Goal: Find specific page/section: Find specific page/section

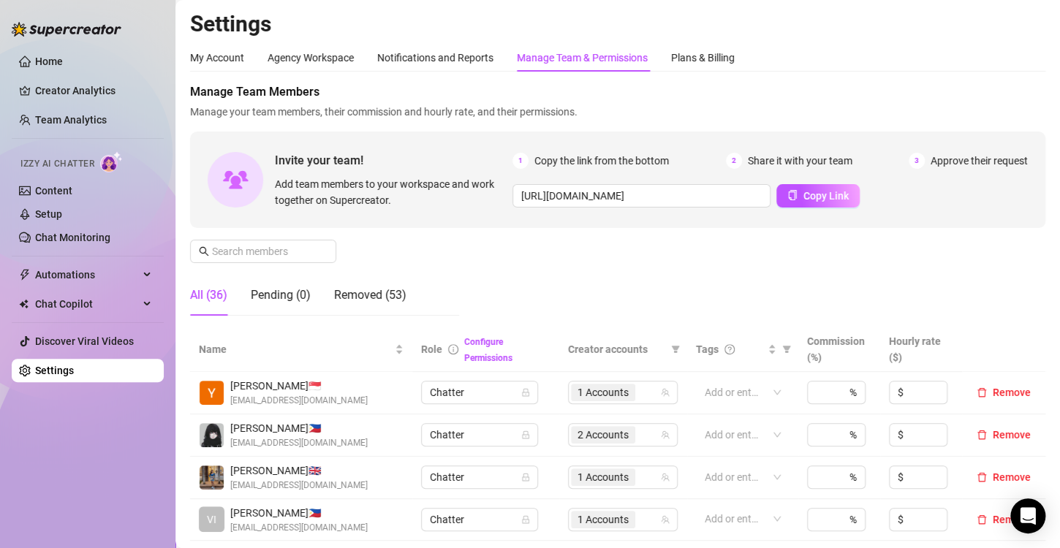
scroll to position [366, 0]
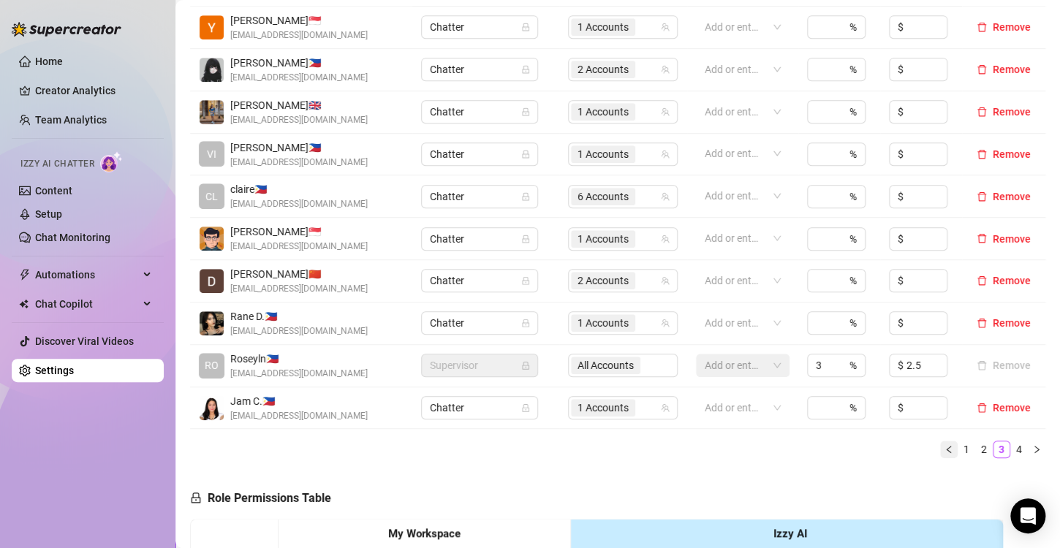
click at [940, 453] on button "button" at bounding box center [949, 450] width 18 height 18
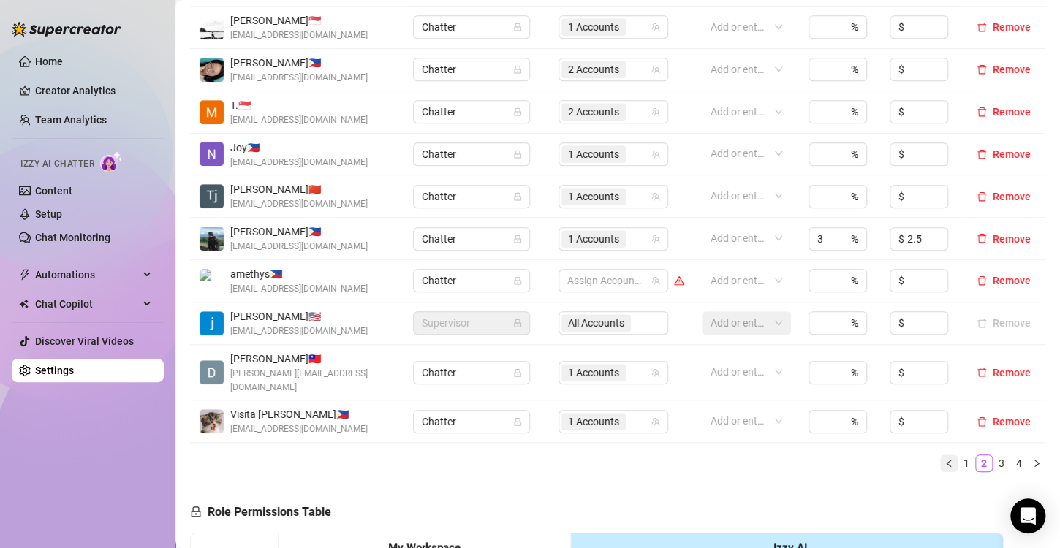
click at [945, 459] on icon "left" at bounding box center [949, 463] width 9 height 9
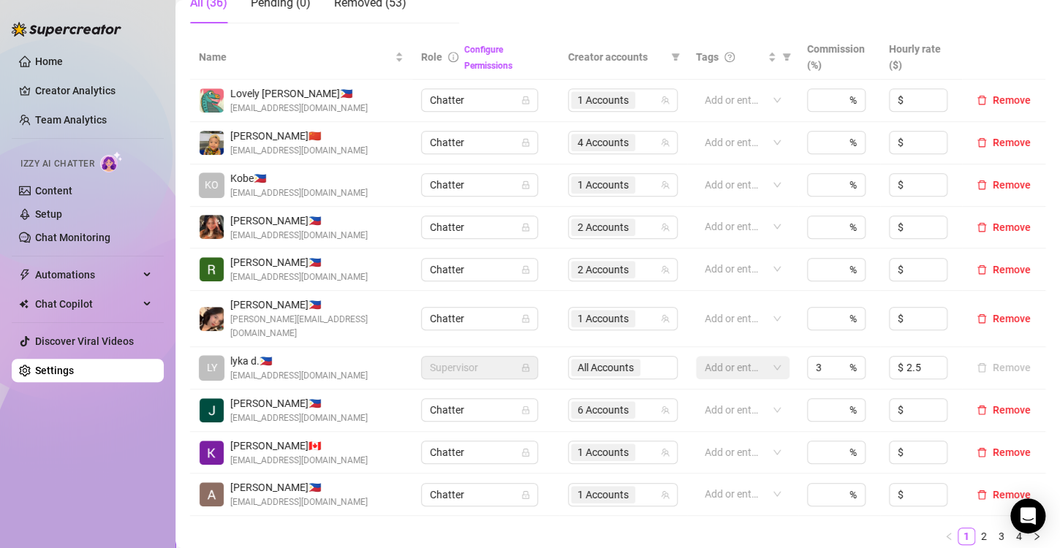
scroll to position [439, 0]
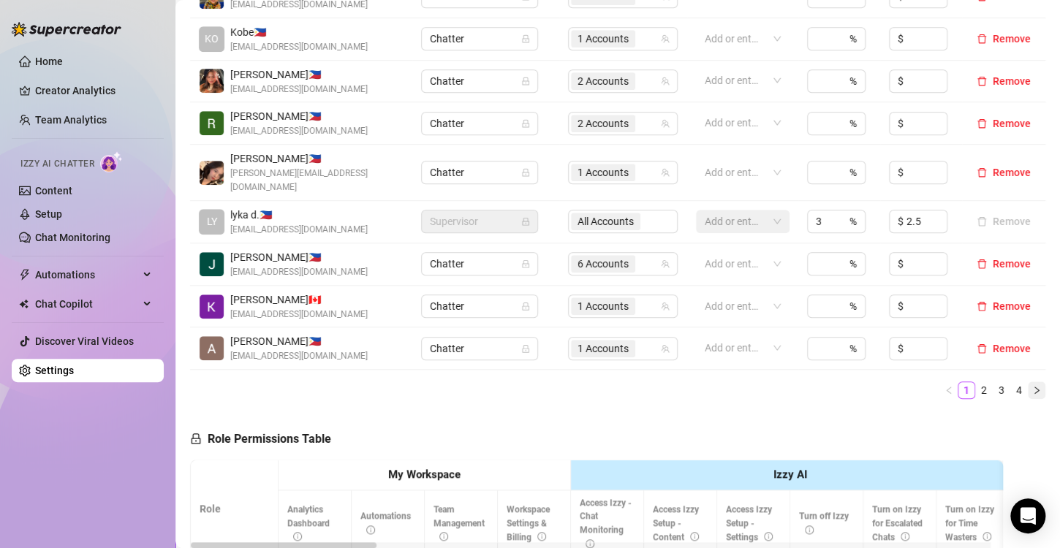
click at [1032, 386] on icon "right" at bounding box center [1036, 390] width 9 height 9
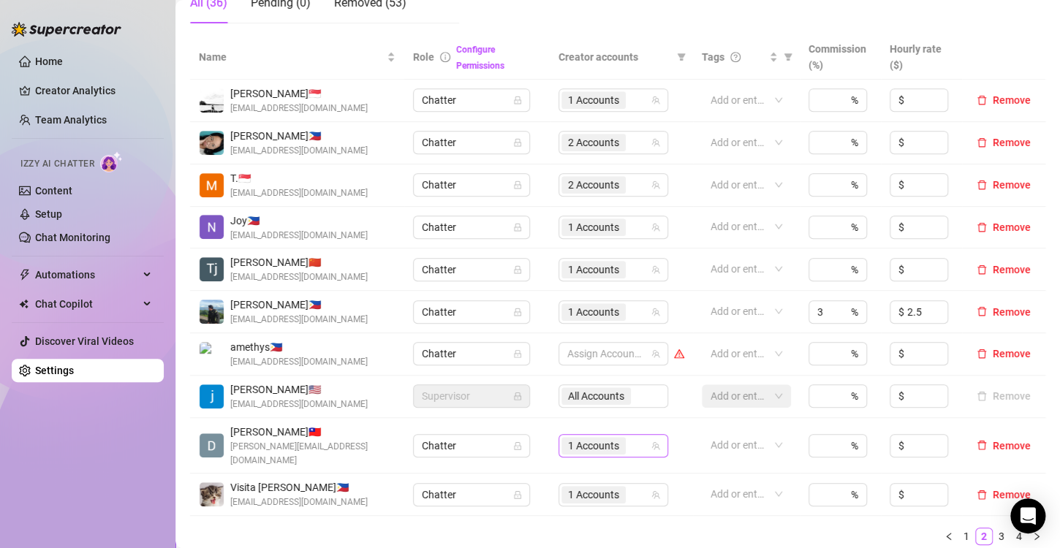
scroll to position [366, 0]
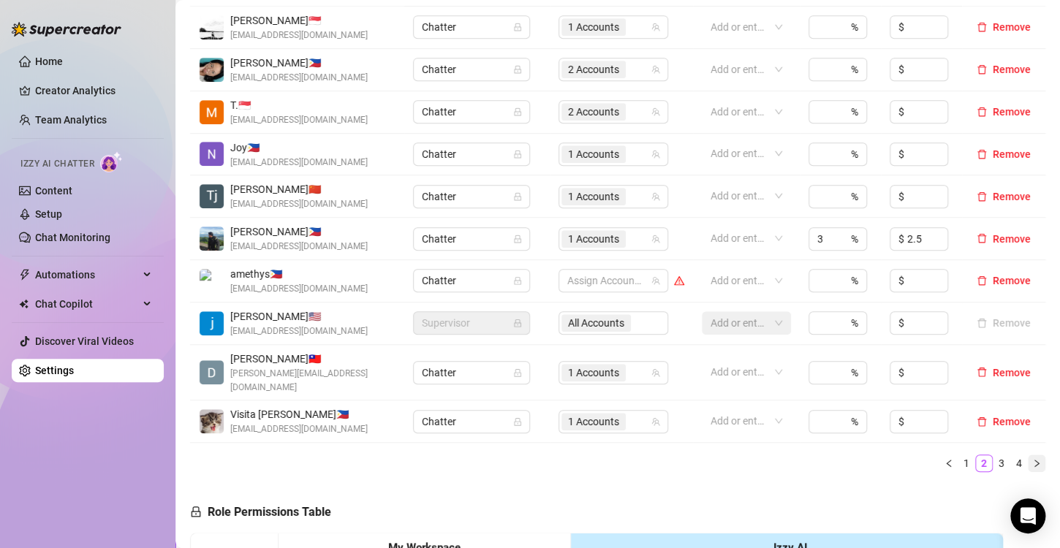
click at [1032, 459] on icon "right" at bounding box center [1036, 463] width 9 height 9
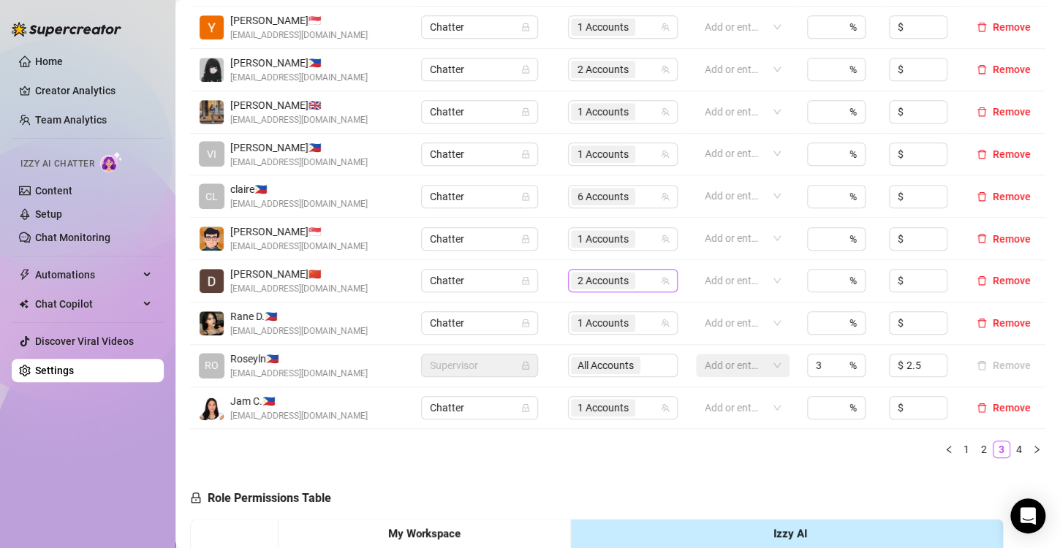
click at [584, 276] on span "2 Accounts" at bounding box center [603, 281] width 51 height 16
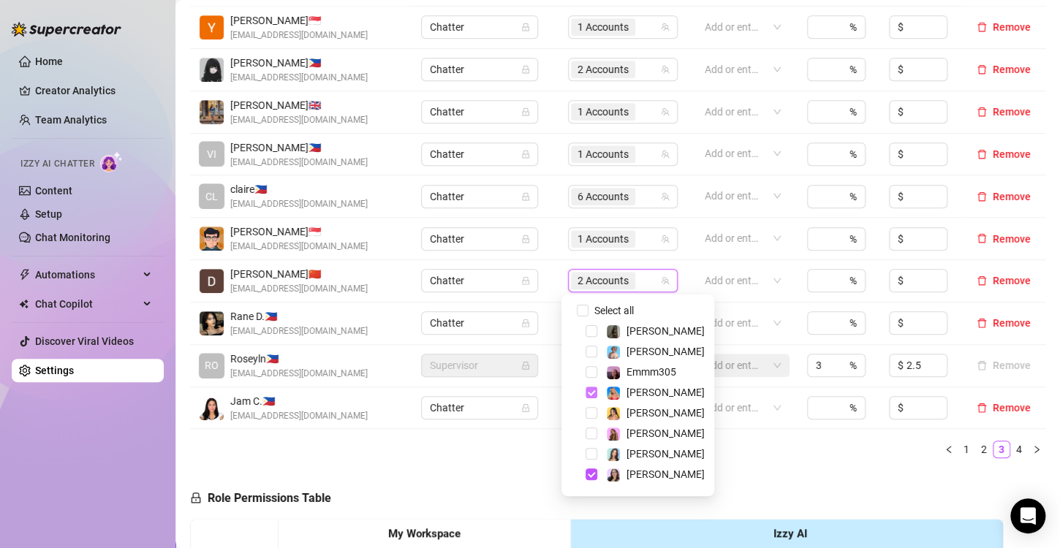
click at [590, 395] on span "Select tree node" at bounding box center [592, 393] width 12 height 12
click at [771, 460] on div "Name Role Configure Permissions Creator accounts Tags Commission (%) Hourly rat…" at bounding box center [618, 216] width 856 height 508
click at [592, 279] on span "1 Accounts" at bounding box center [603, 281] width 51 height 16
click at [782, 464] on div "Name Role Configure Permissions Creator accounts Tags Commission (%) Hourly rat…" at bounding box center [618, 216] width 856 height 508
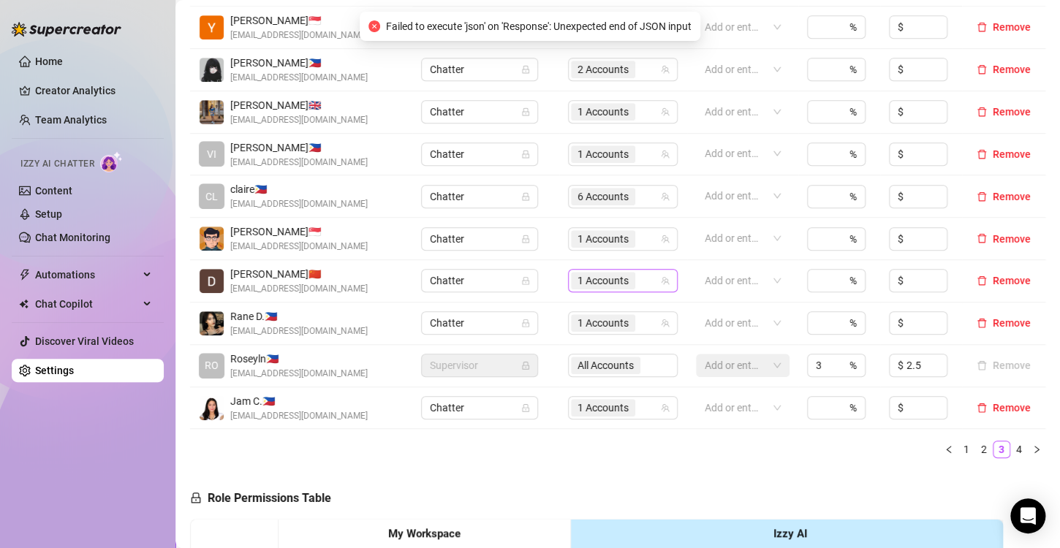
click at [589, 284] on span "1 Accounts" at bounding box center [603, 281] width 51 height 16
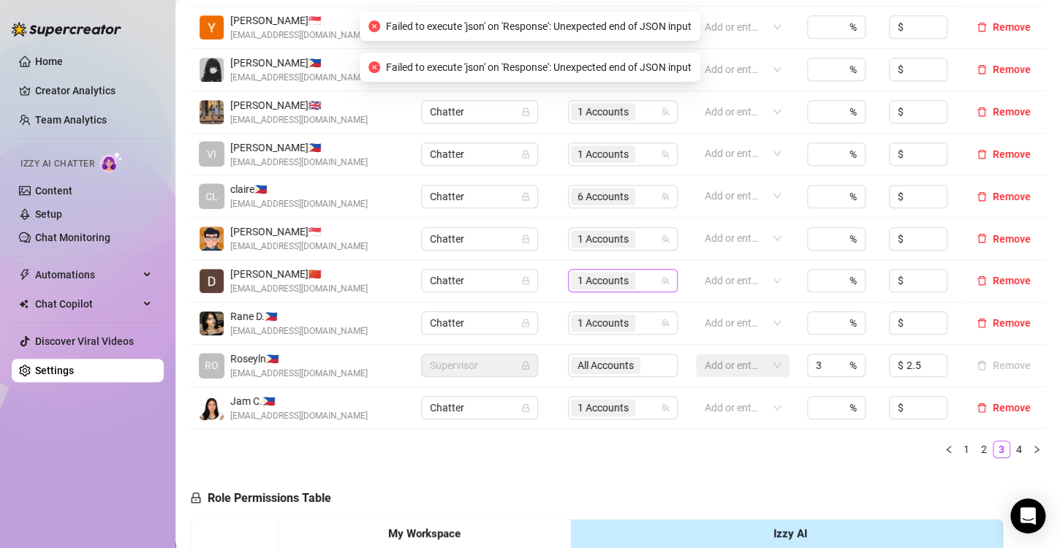
click at [578, 278] on span "1 Accounts" at bounding box center [603, 281] width 51 height 16
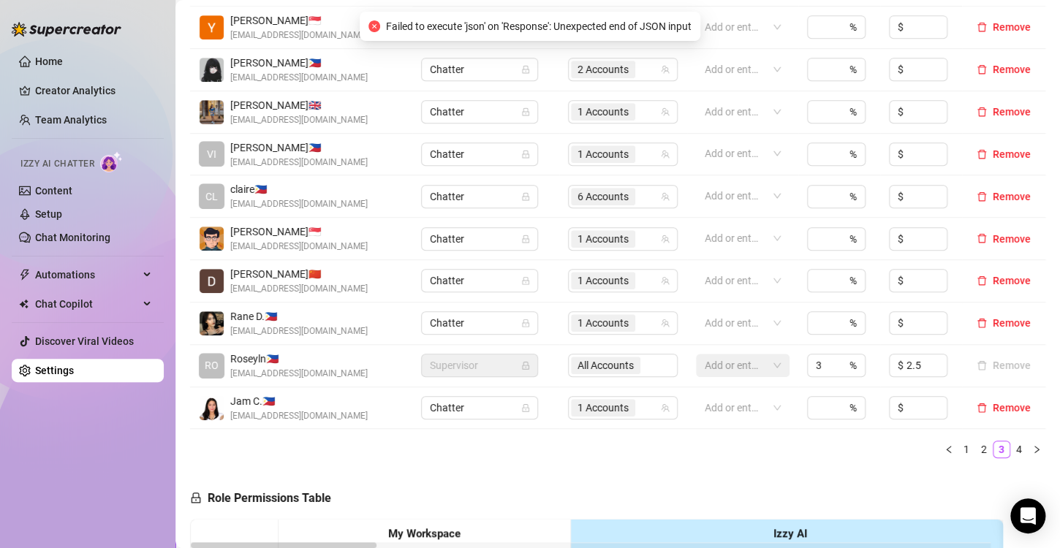
scroll to position [512, 0]
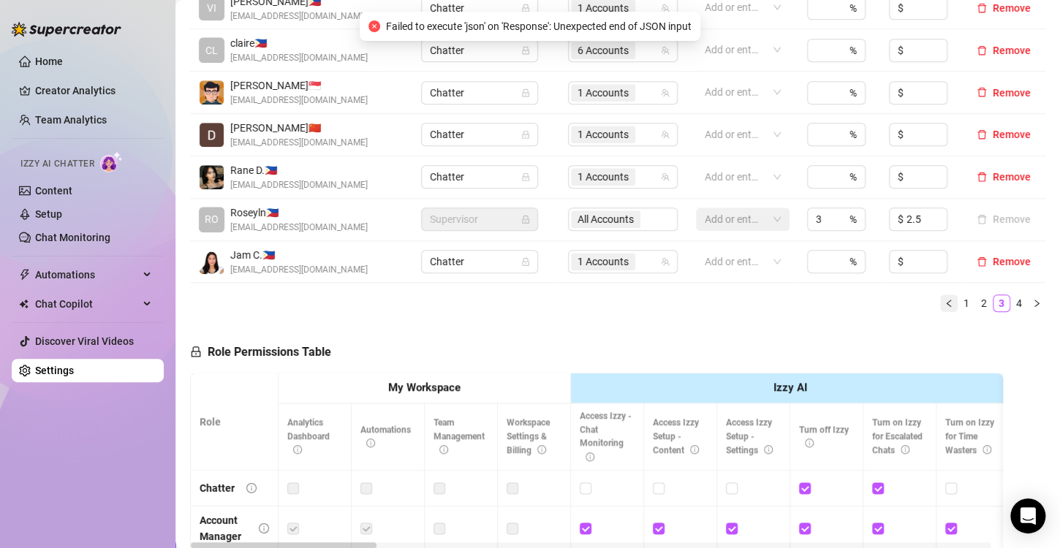
click at [945, 305] on icon "left" at bounding box center [949, 303] width 9 height 9
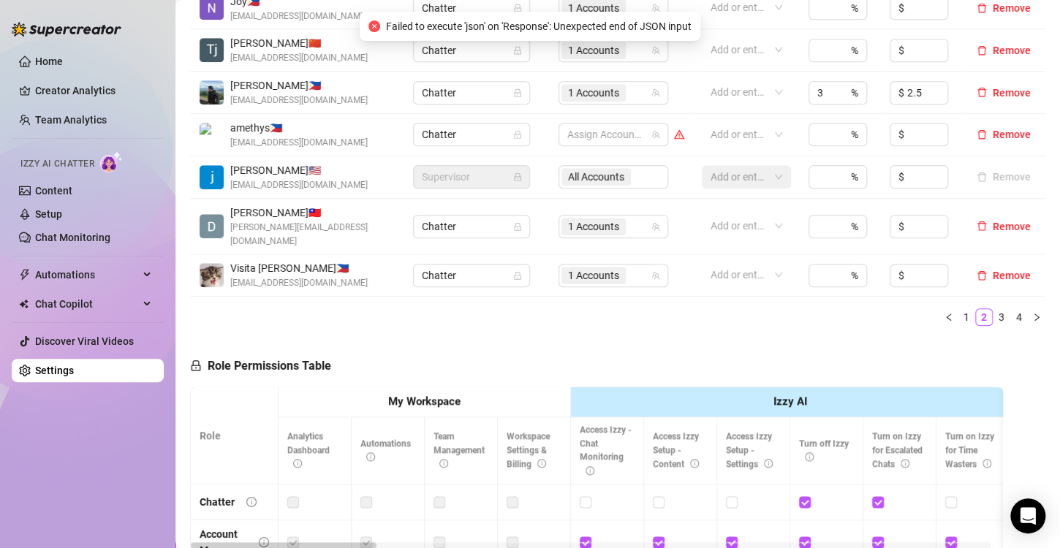
drag, startPoint x: 936, startPoint y: 304, endPoint x: 766, endPoint y: 307, distance: 170.4
click at [945, 313] on icon "left" at bounding box center [949, 317] width 9 height 9
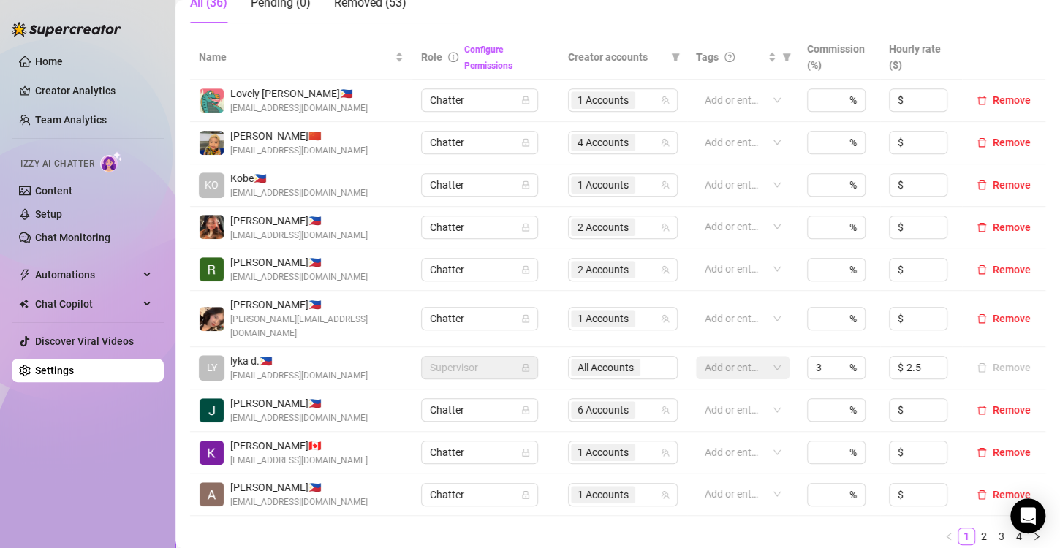
scroll to position [439, 0]
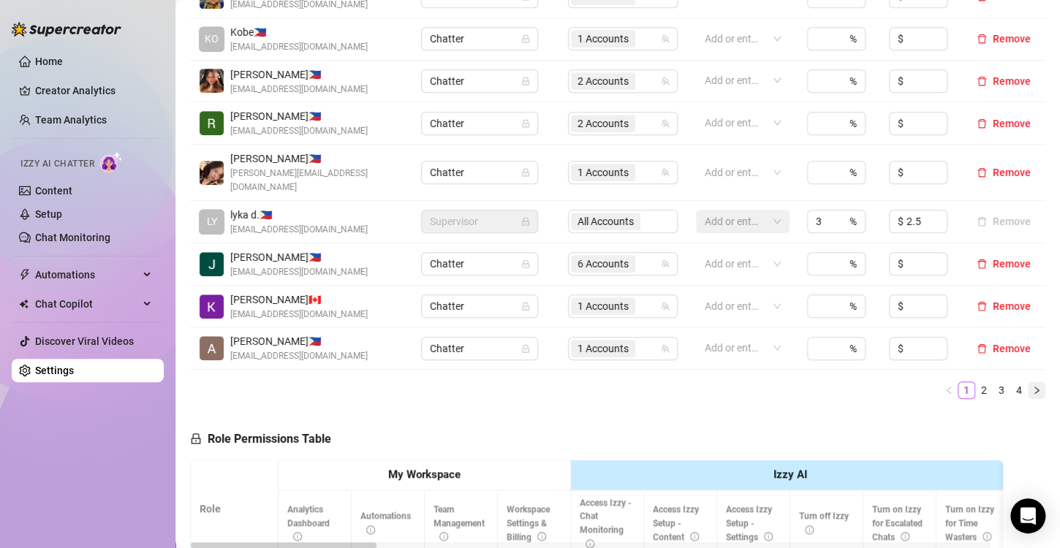
click at [1032, 386] on icon "right" at bounding box center [1036, 390] width 9 height 9
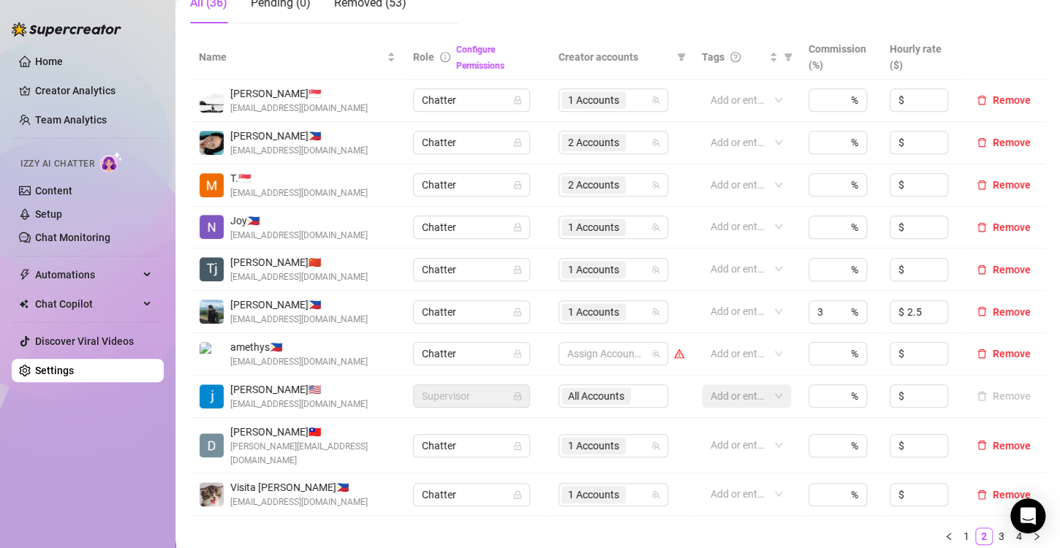
scroll to position [366, 0]
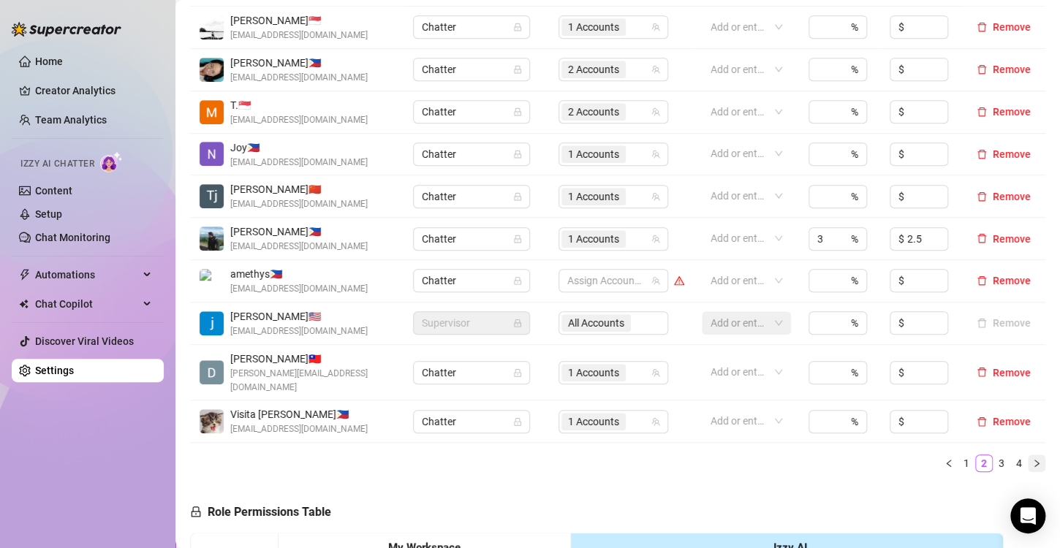
click at [1032, 459] on icon "right" at bounding box center [1036, 463] width 9 height 9
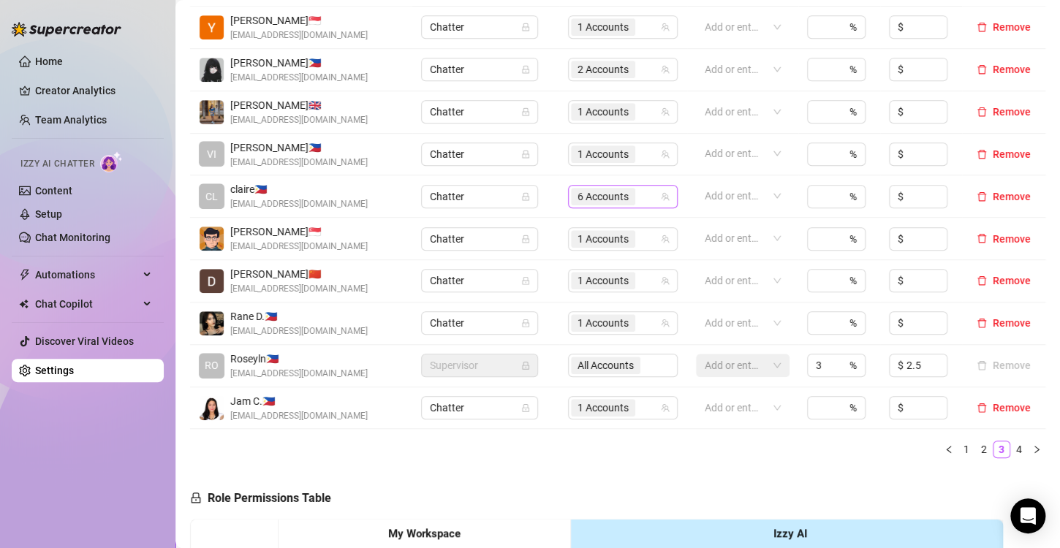
click at [578, 194] on span "6 Accounts" at bounding box center [603, 197] width 51 height 16
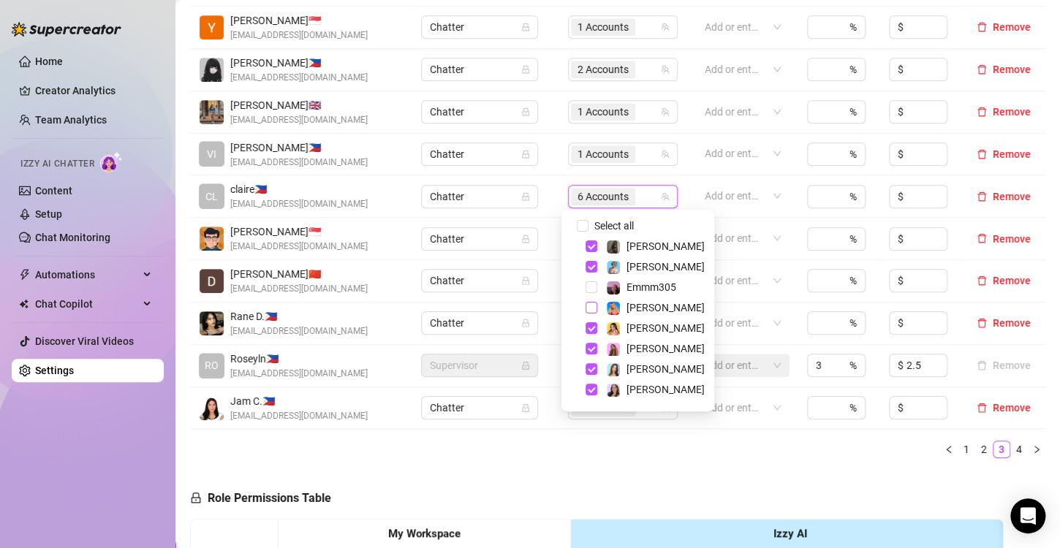
click at [595, 310] on span "Select tree node" at bounding box center [592, 308] width 12 height 12
click at [623, 468] on div "Name Role Configure Permissions Creator accounts Tags Commission (%) Hourly rat…" at bounding box center [618, 216] width 856 height 508
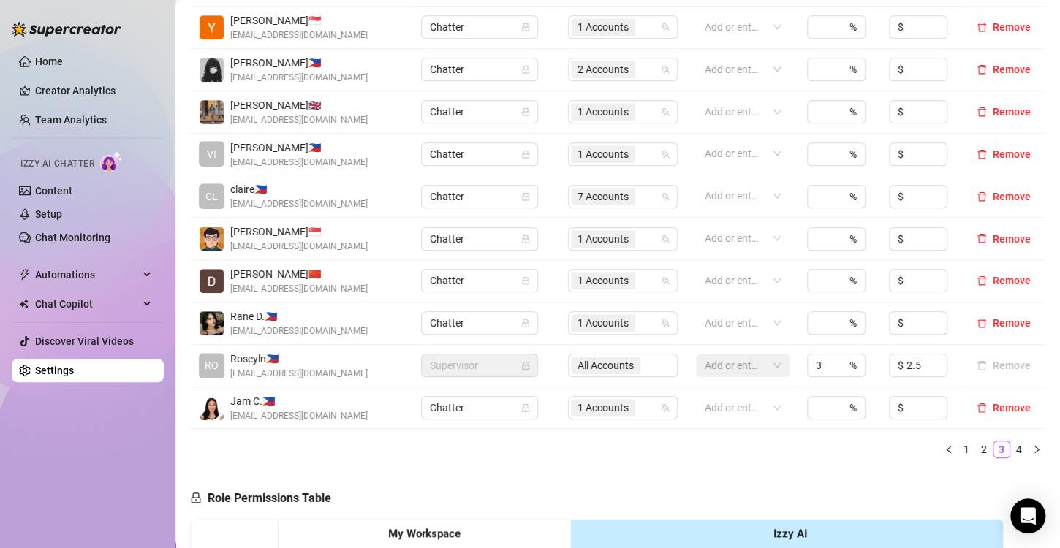
click at [1035, 450] on icon "right" at bounding box center [1037, 449] width 4 height 7
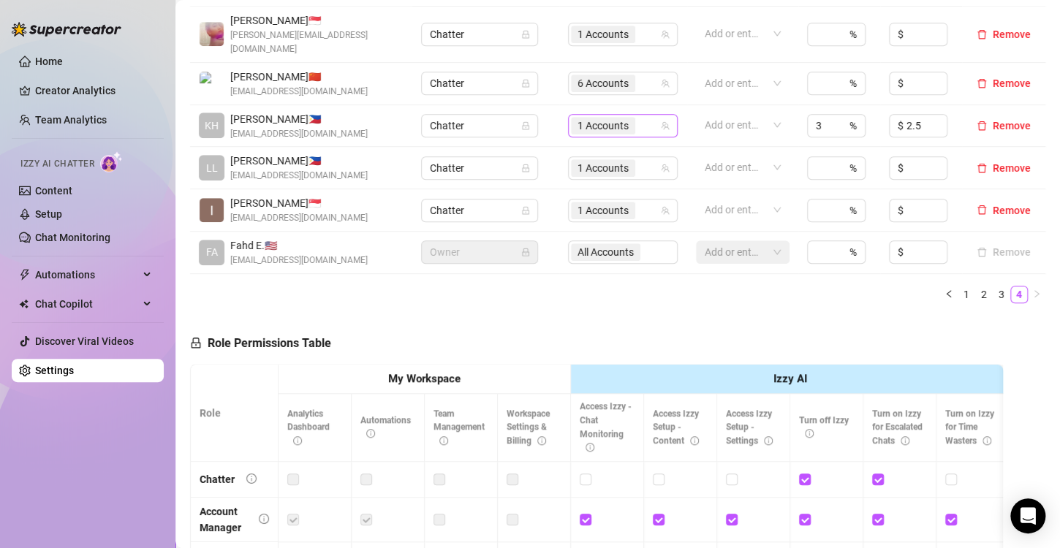
click at [605, 118] on span "1 Accounts" at bounding box center [603, 126] width 51 height 16
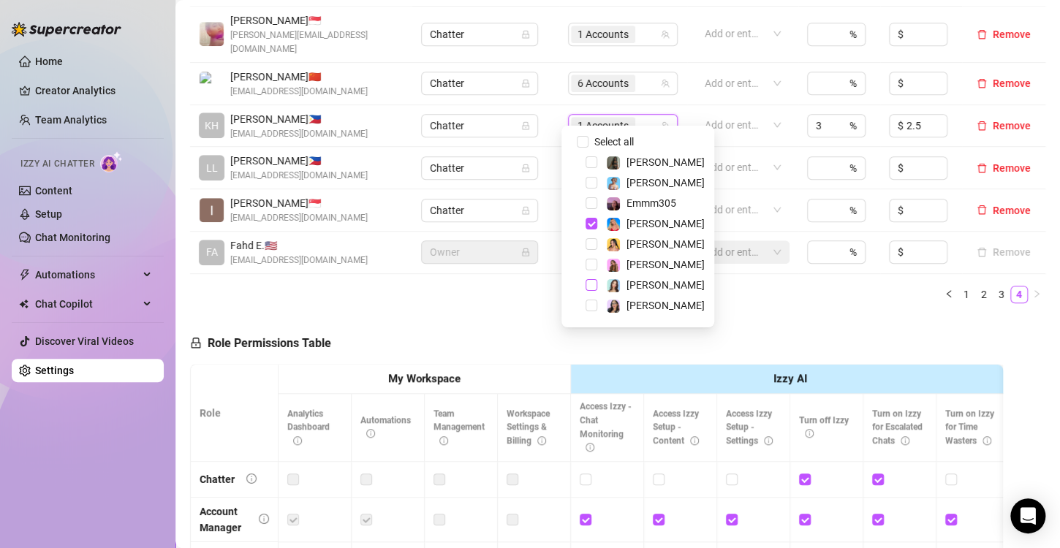
click at [594, 287] on span "Select tree node" at bounding box center [592, 285] width 12 height 12
click at [794, 315] on div "Role Permissions Table Role My Workspace Izzy AI OnlyFans Side Menu OnlyFans Ch…" at bounding box center [596, 522] width 813 height 415
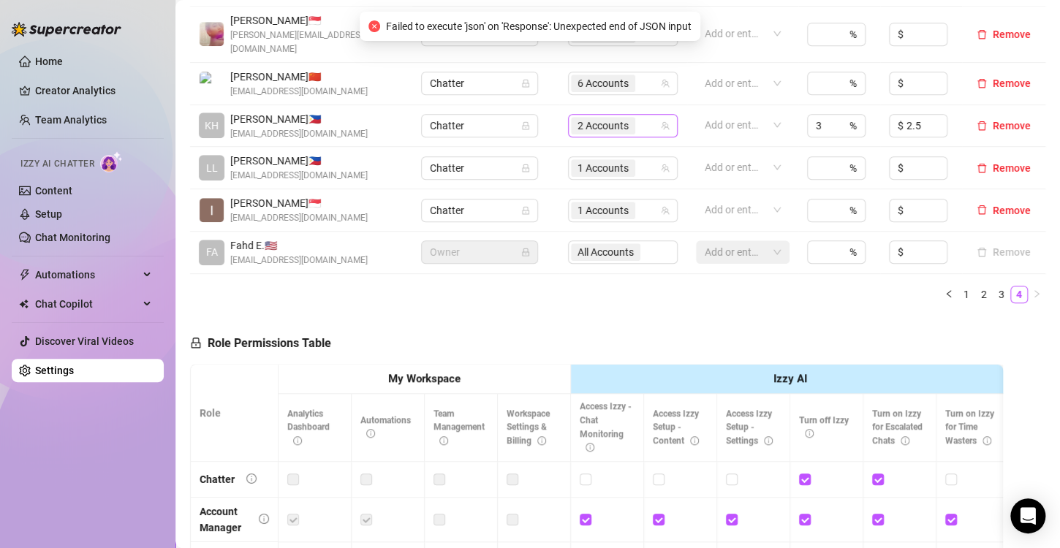
click at [580, 118] on span "2 Accounts" at bounding box center [603, 126] width 51 height 16
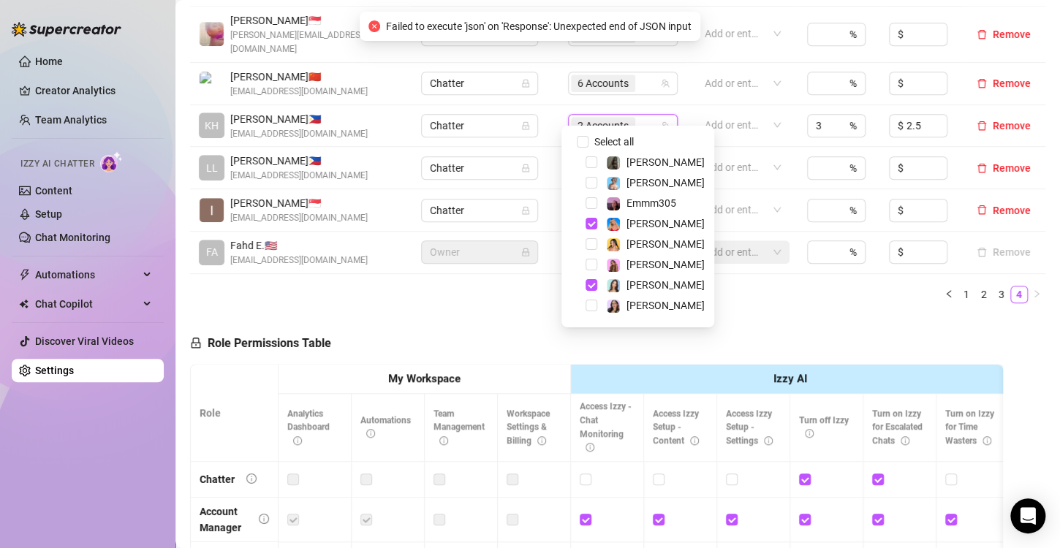
click at [812, 315] on div "Role Permissions Table Role My Workspace Izzy AI OnlyFans Side Menu OnlyFans Ch…" at bounding box center [596, 522] width 813 height 415
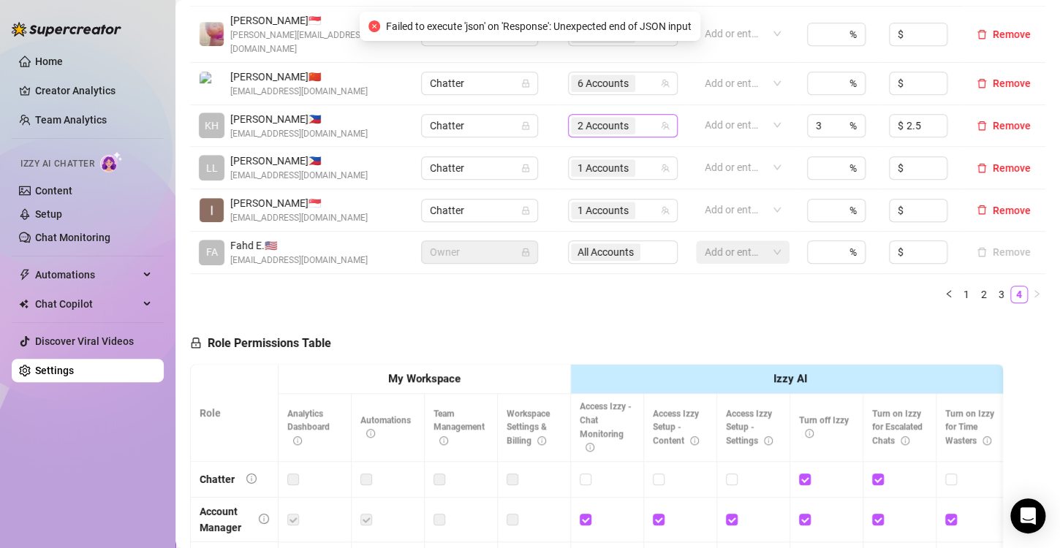
click at [597, 118] on span "2 Accounts" at bounding box center [603, 126] width 51 height 16
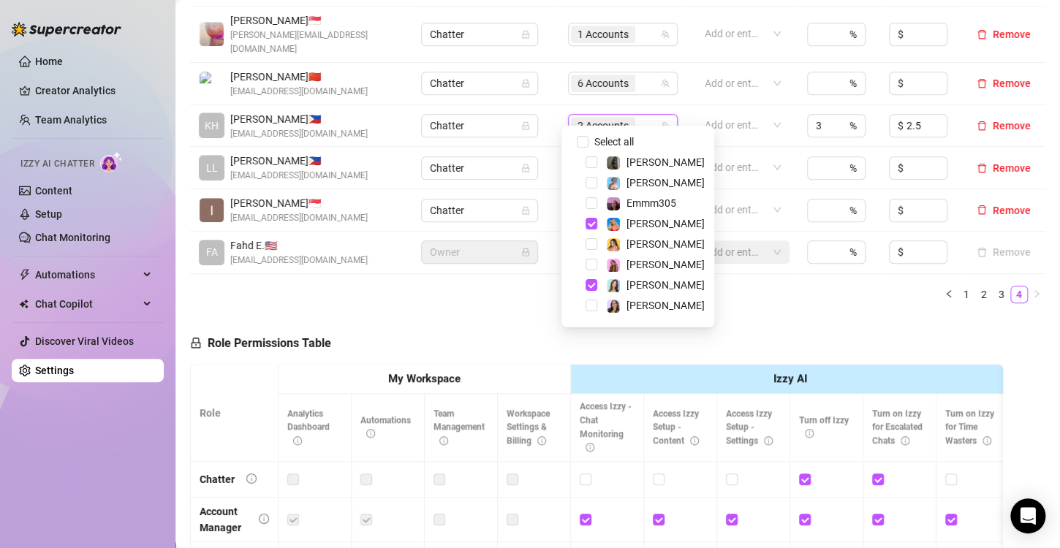
click at [774, 315] on div "Role Permissions Table Role My Workspace Izzy AI OnlyFans Side Menu OnlyFans Ch…" at bounding box center [596, 522] width 813 height 415
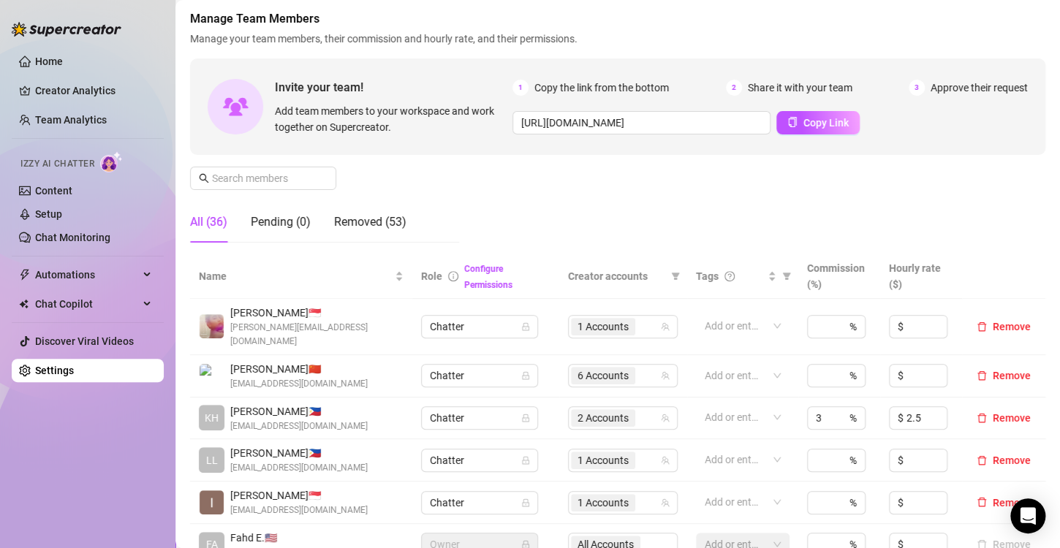
scroll to position [292, 0]
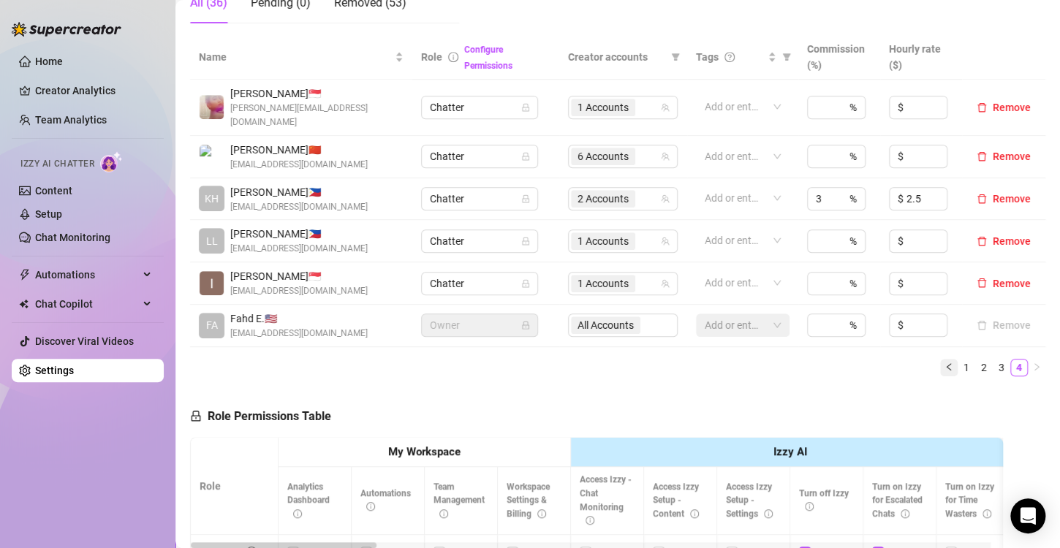
click at [941, 359] on button "button" at bounding box center [949, 368] width 18 height 18
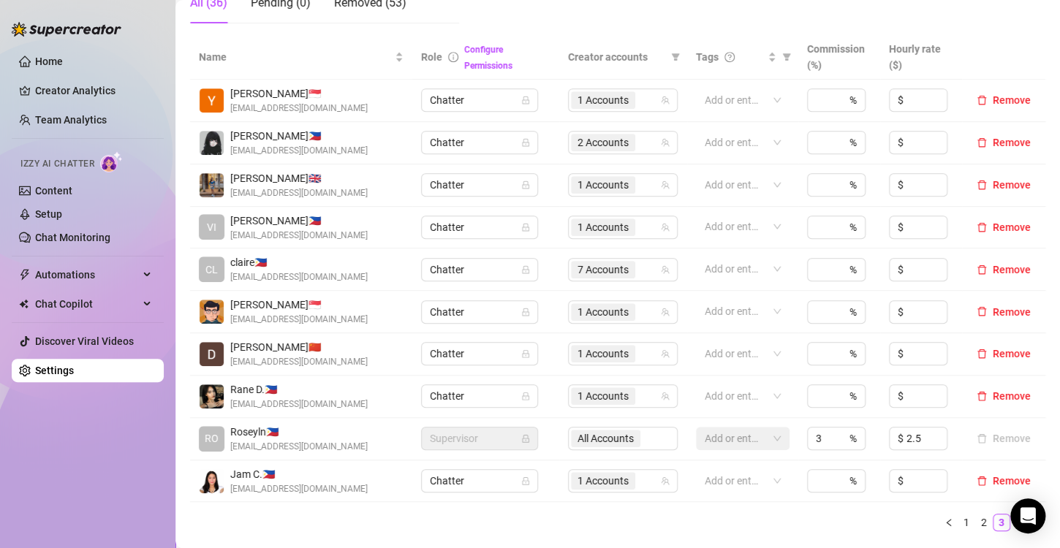
scroll to position [366, 0]
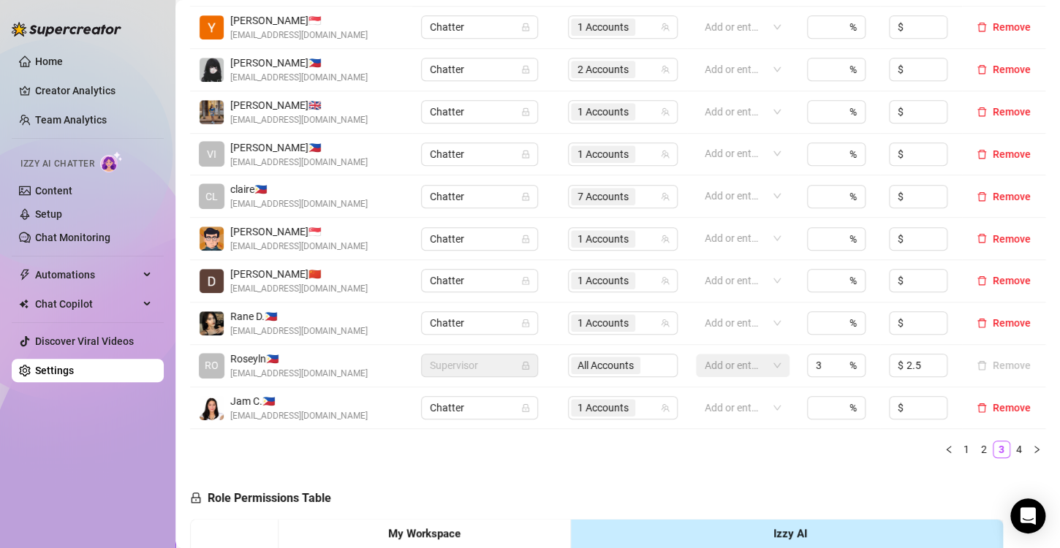
click at [941, 457] on div "Name Role Configure Permissions Creator accounts Tags Commission (%) Hourly rat…" at bounding box center [618, 216] width 856 height 508
click at [941, 452] on button "button" at bounding box center [949, 450] width 18 height 18
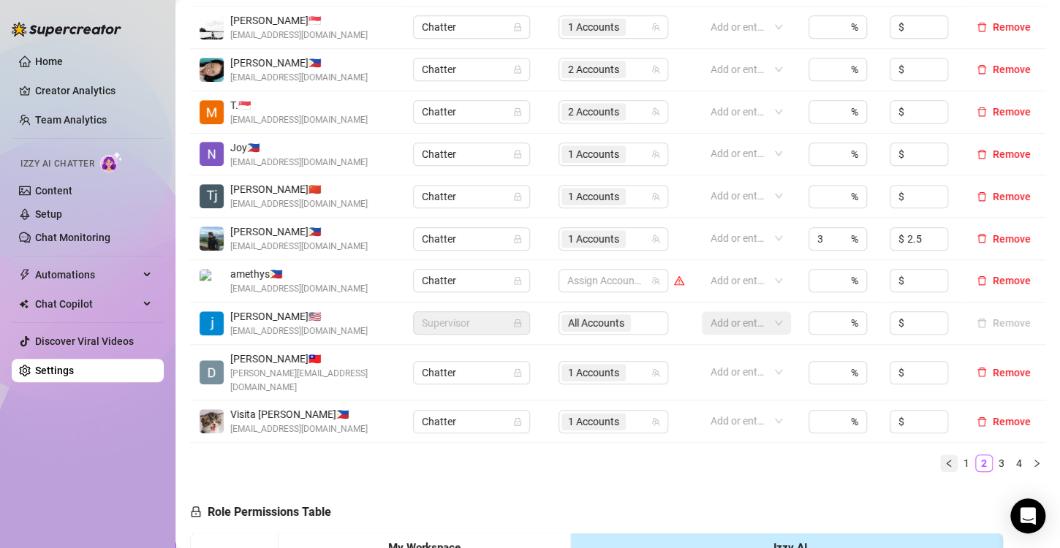
click at [940, 455] on button "button" at bounding box center [949, 464] width 18 height 18
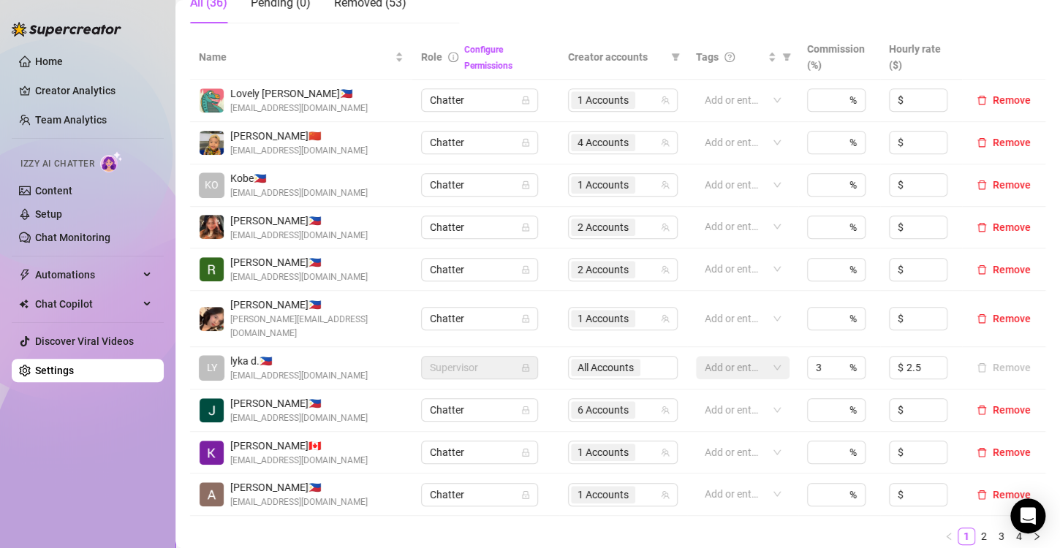
scroll to position [439, 0]
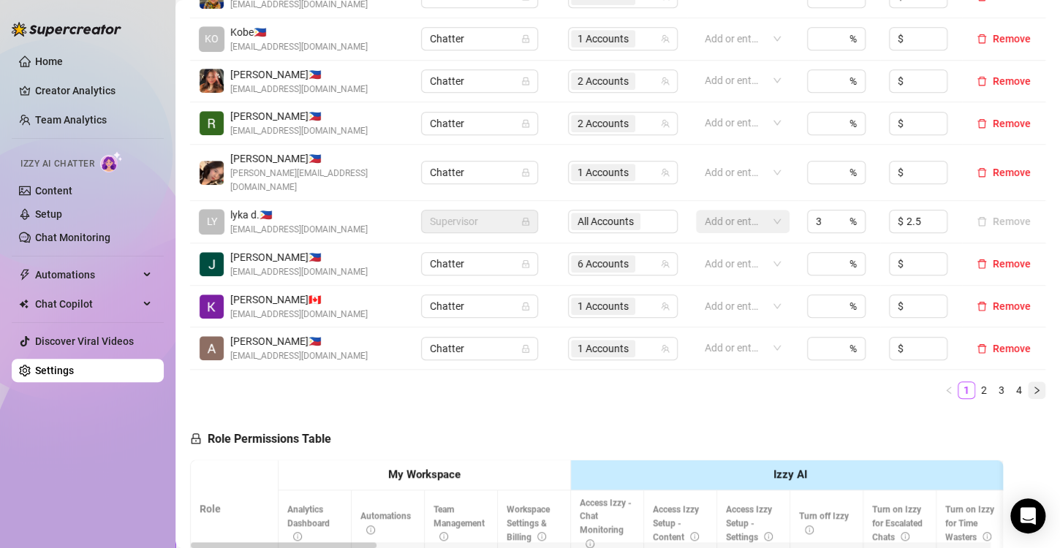
click at [1032, 386] on icon "right" at bounding box center [1036, 390] width 9 height 9
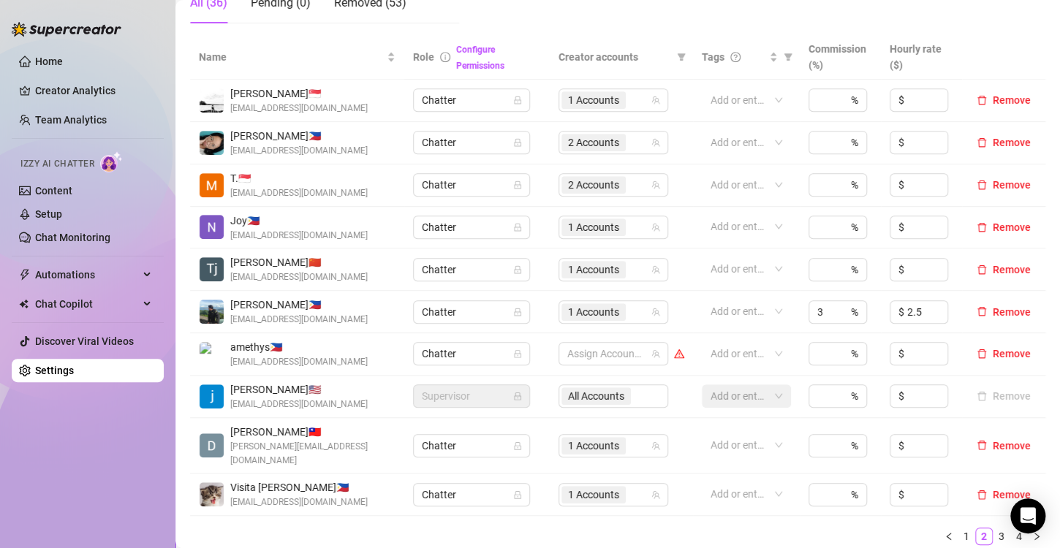
scroll to position [512, 0]
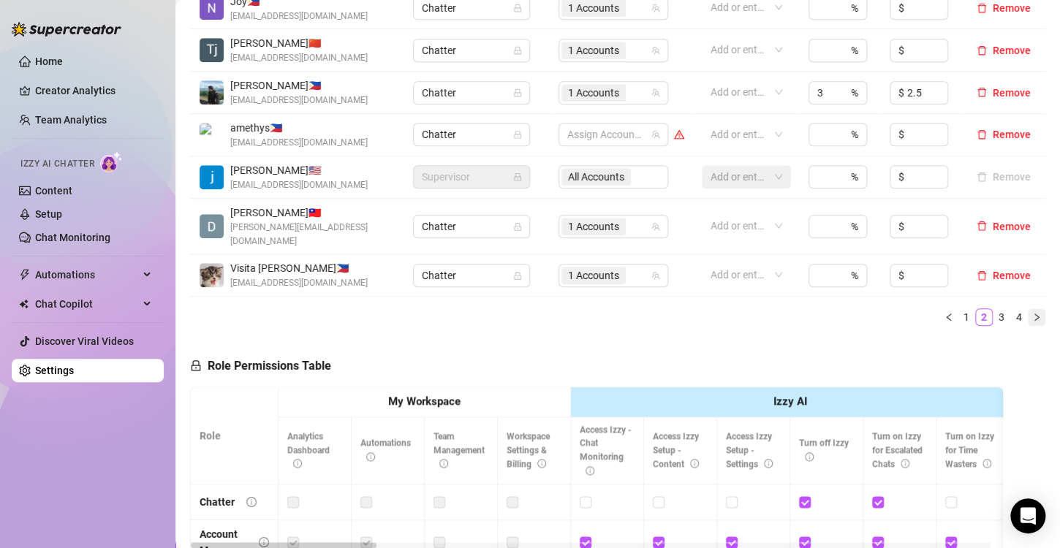
click at [1032, 313] on icon "right" at bounding box center [1036, 317] width 9 height 9
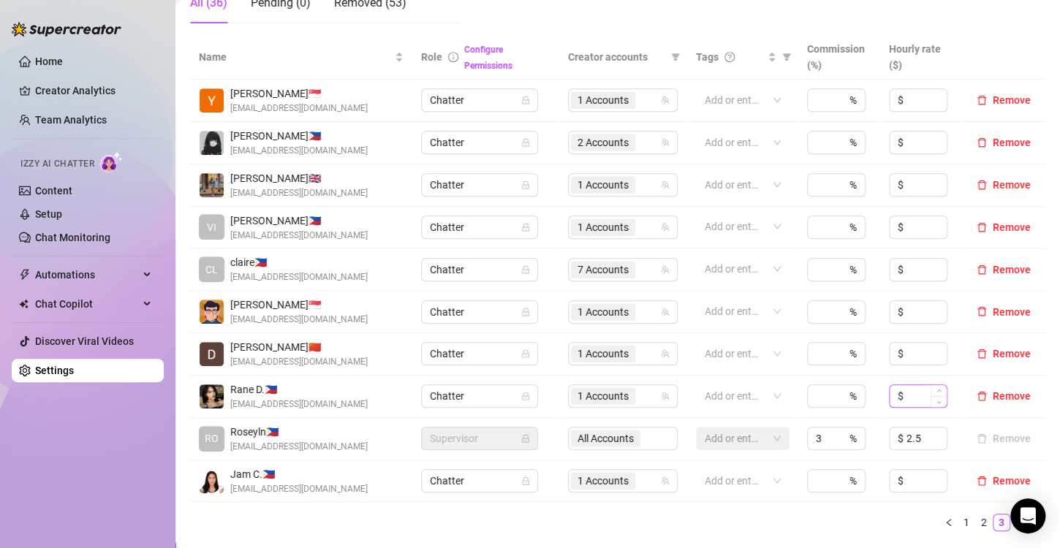
scroll to position [366, 0]
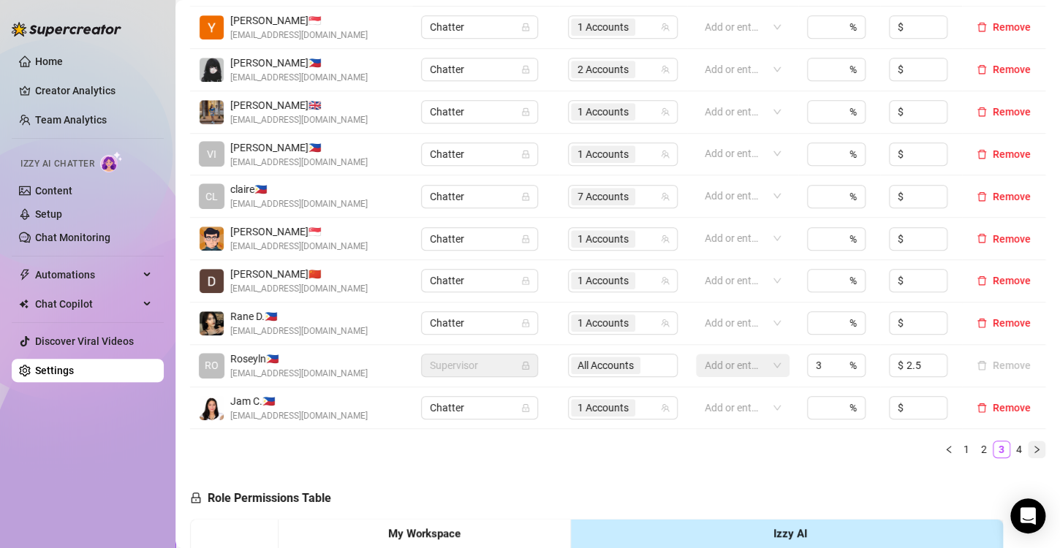
click at [1032, 447] on icon "right" at bounding box center [1036, 449] width 9 height 9
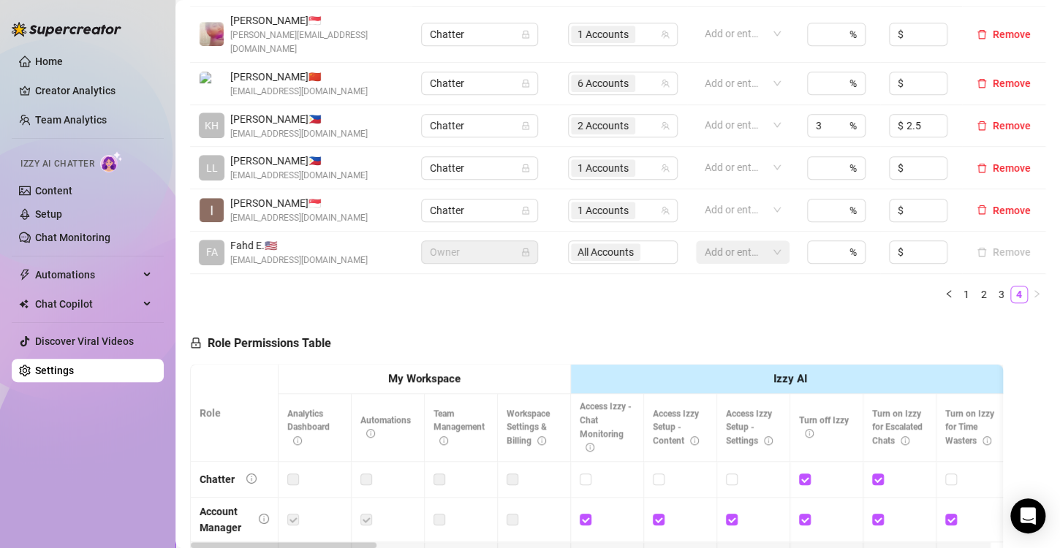
scroll to position [292, 0]
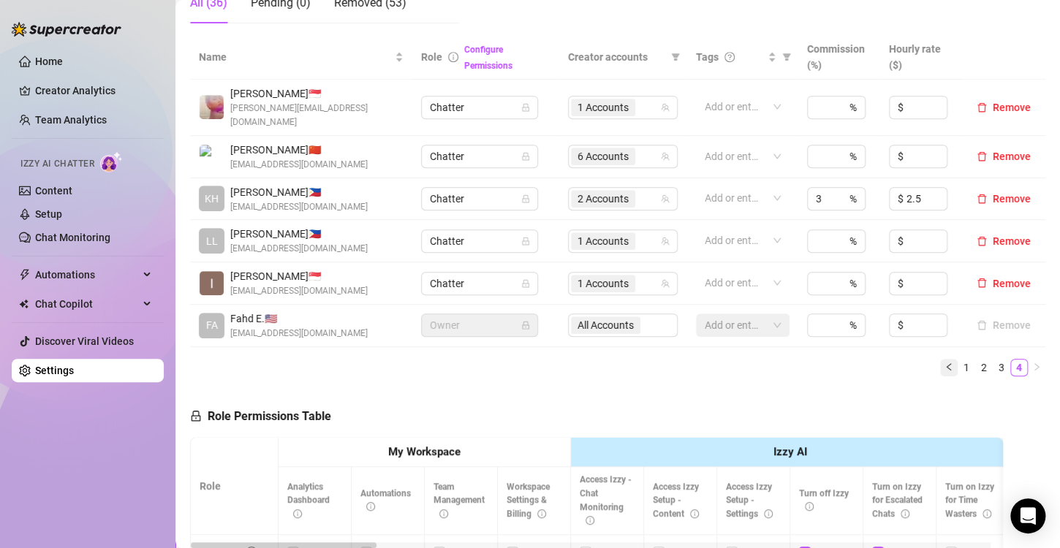
click at [945, 363] on icon "left" at bounding box center [949, 367] width 9 height 9
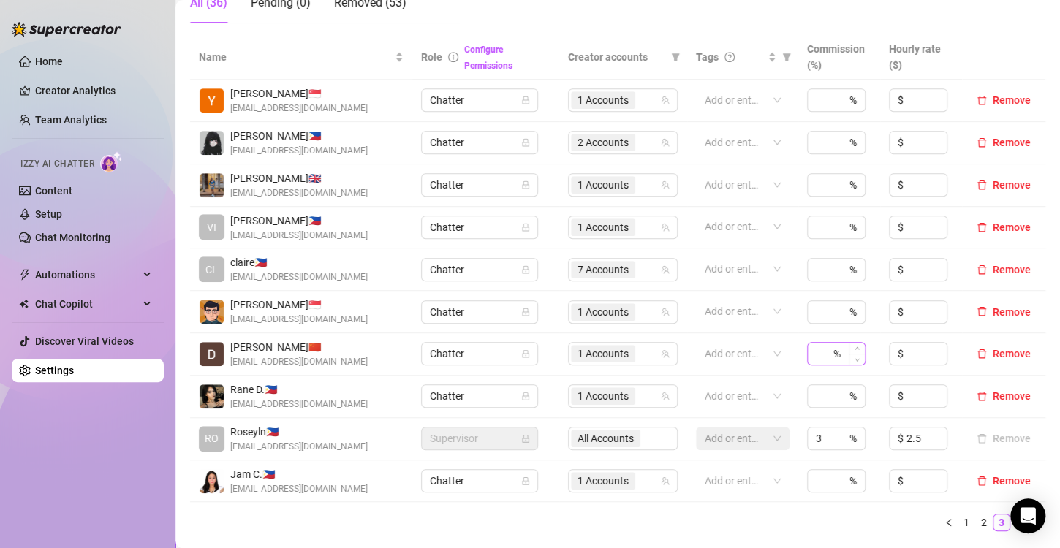
scroll to position [366, 0]
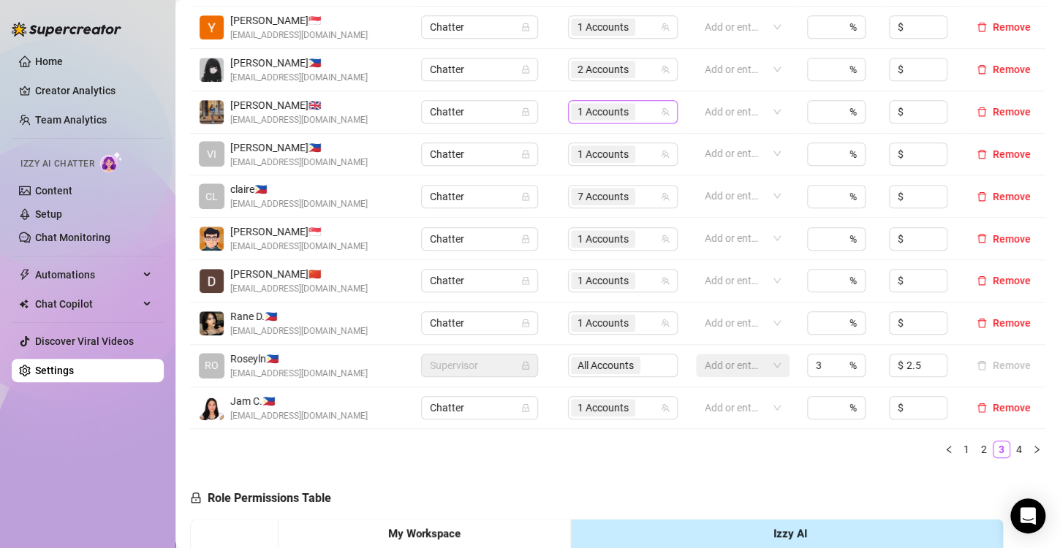
click at [636, 115] on div "1 Accounts" at bounding box center [615, 112] width 88 height 20
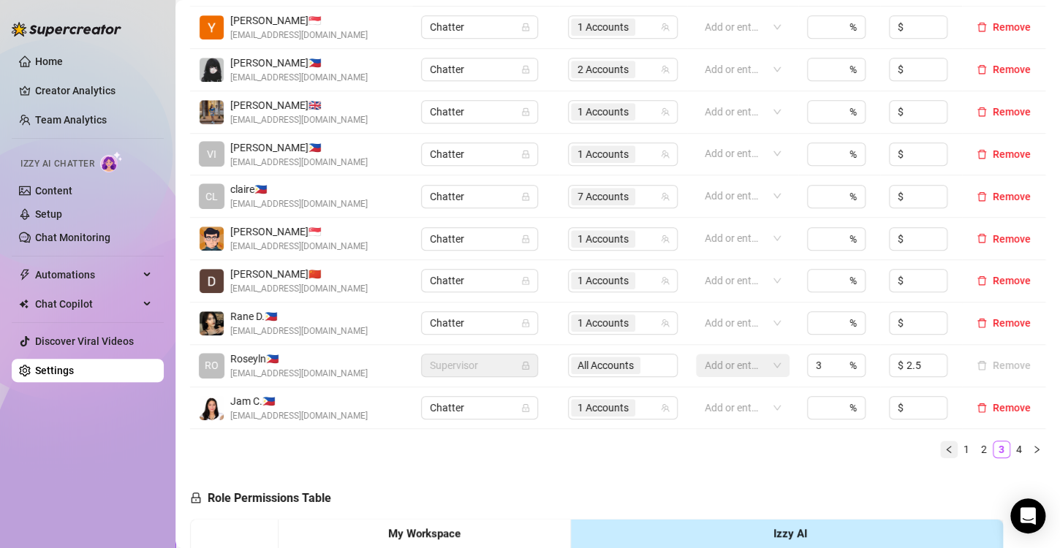
click at [940, 453] on button "button" at bounding box center [949, 450] width 18 height 18
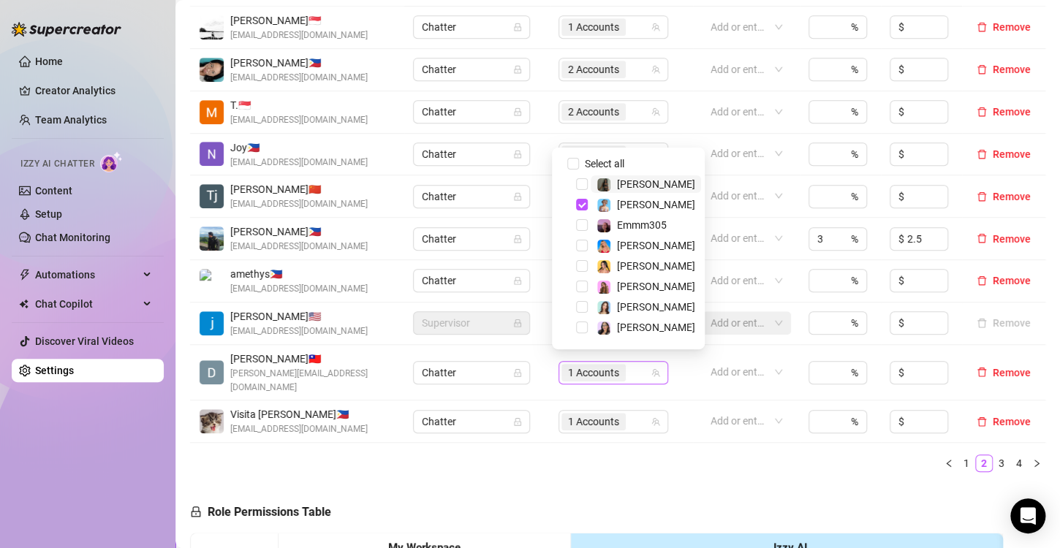
click at [603, 365] on span "1 Accounts" at bounding box center [593, 373] width 51 height 16
click at [583, 245] on span "Select tree node" at bounding box center [582, 246] width 12 height 12
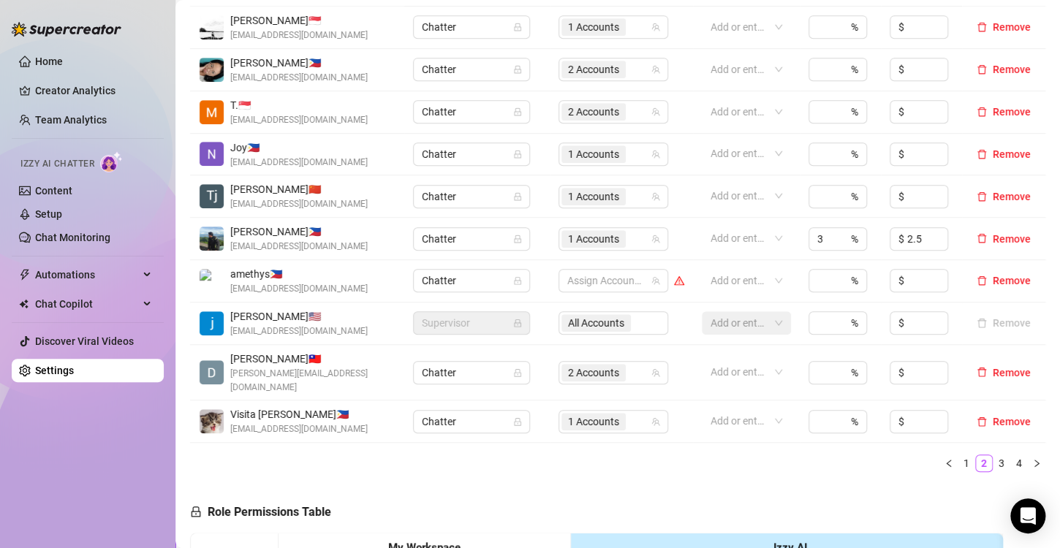
click at [583, 365] on span "2 Accounts" at bounding box center [593, 373] width 51 height 16
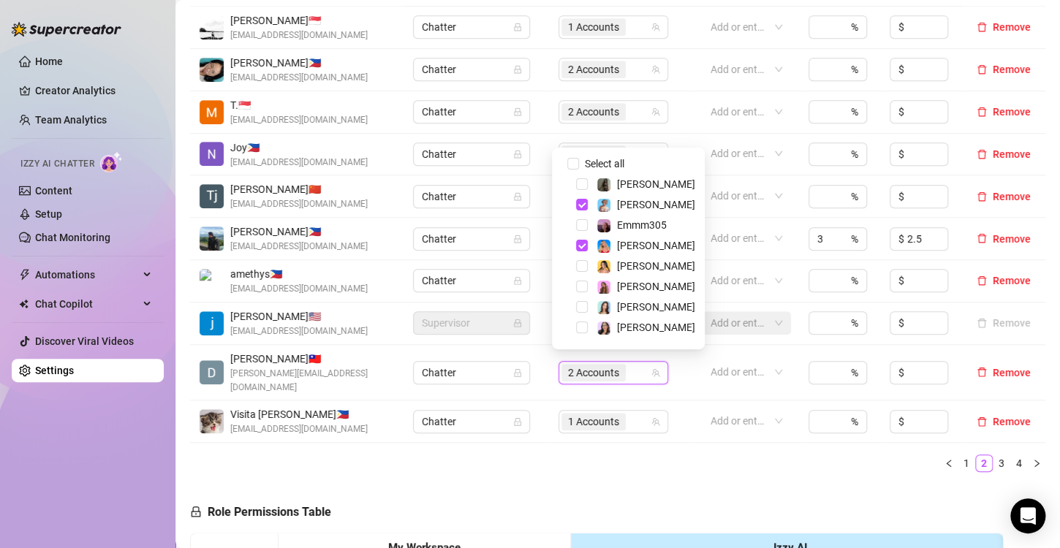
drag, startPoint x: 638, startPoint y: 450, endPoint x: 634, endPoint y: 458, distance: 8.2
click at [637, 455] on ul "1 2 3 4" at bounding box center [618, 464] width 856 height 18
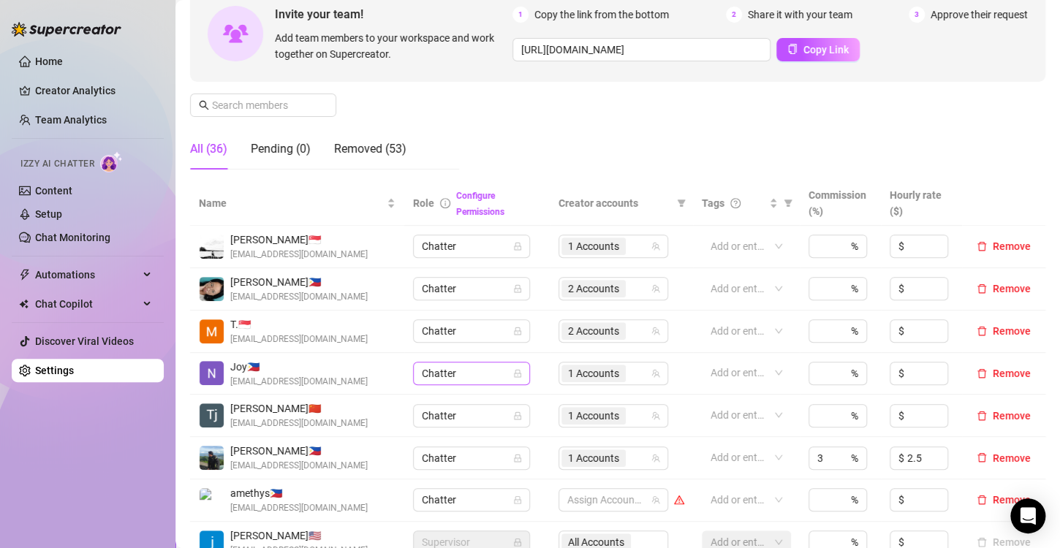
scroll to position [292, 0]
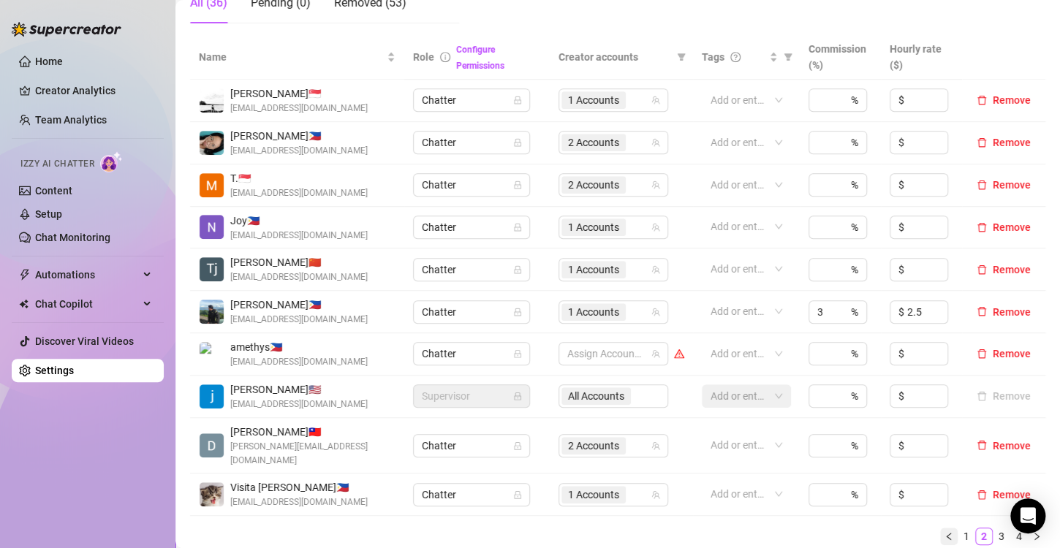
click at [940, 528] on button "button" at bounding box center [949, 537] width 18 height 18
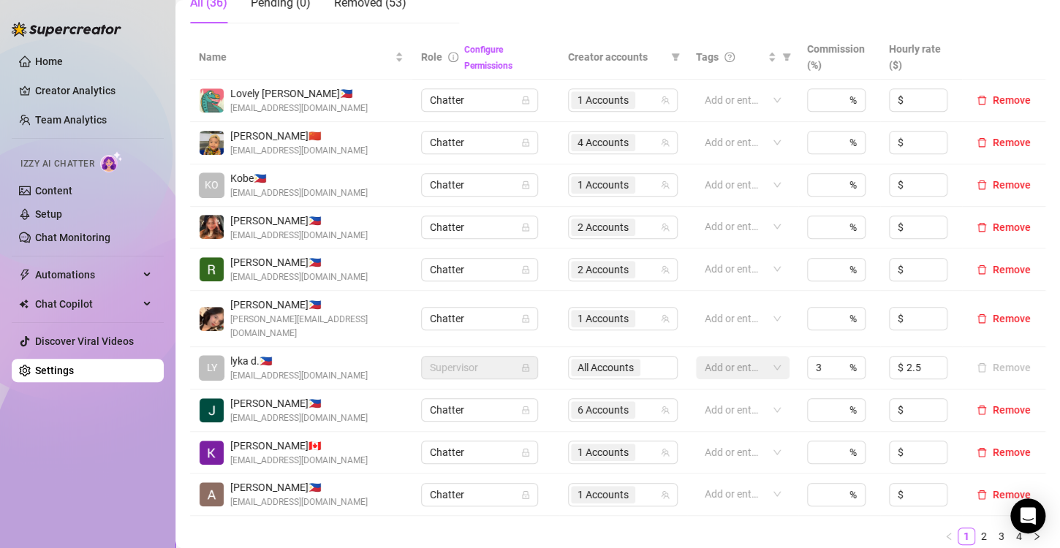
scroll to position [512, 0]
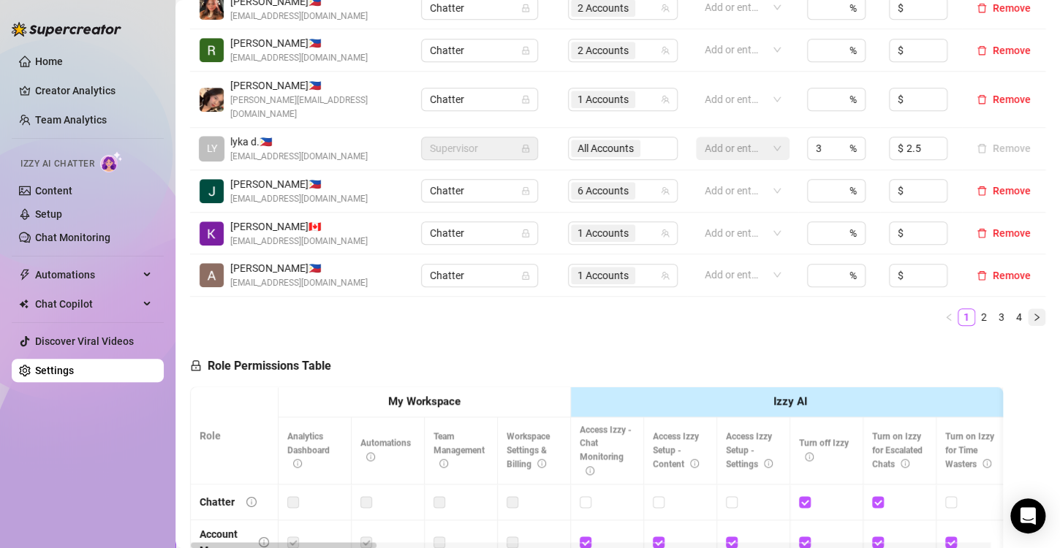
click at [1032, 313] on icon "right" at bounding box center [1036, 317] width 9 height 9
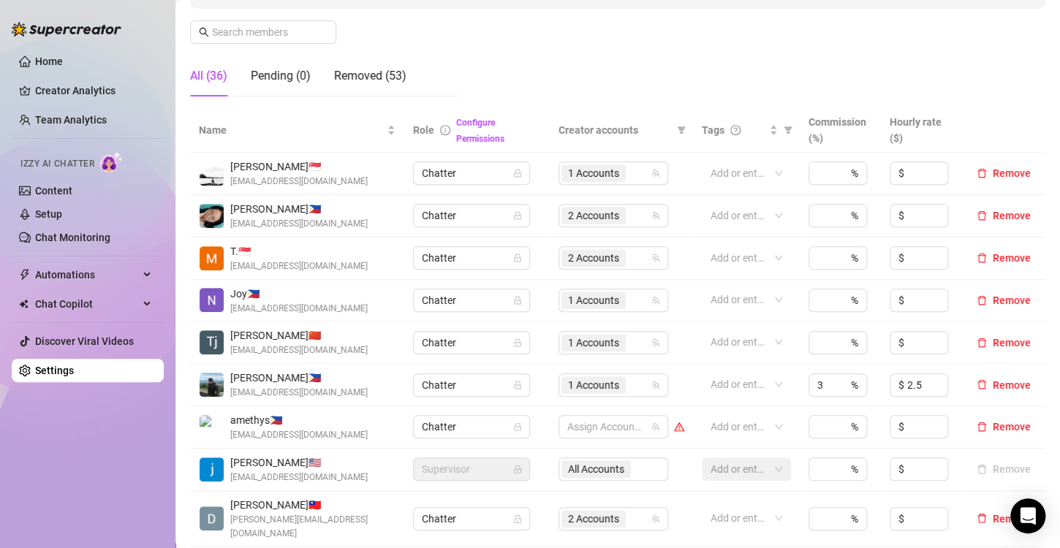
scroll to position [439, 0]
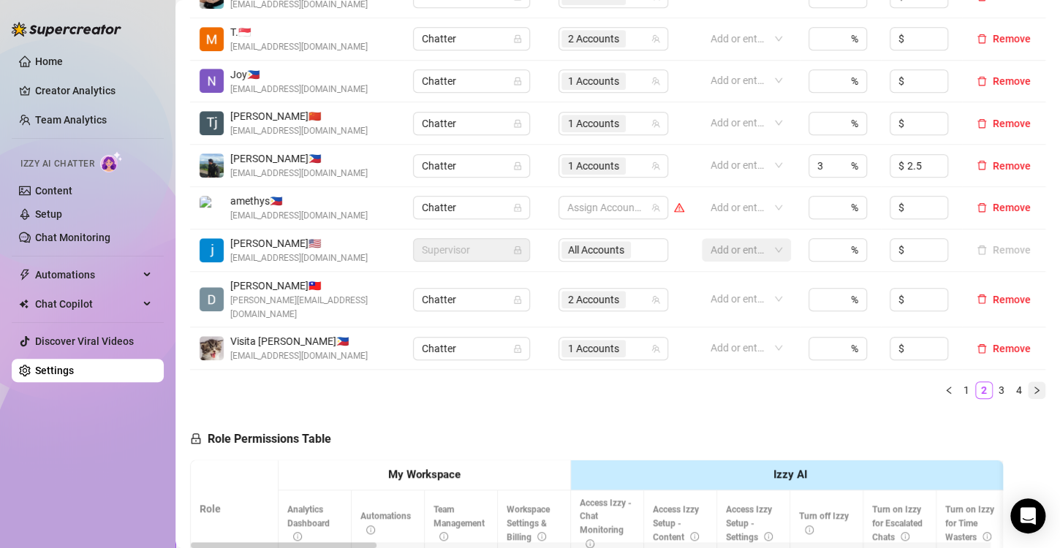
click at [1032, 386] on icon "right" at bounding box center [1036, 390] width 9 height 9
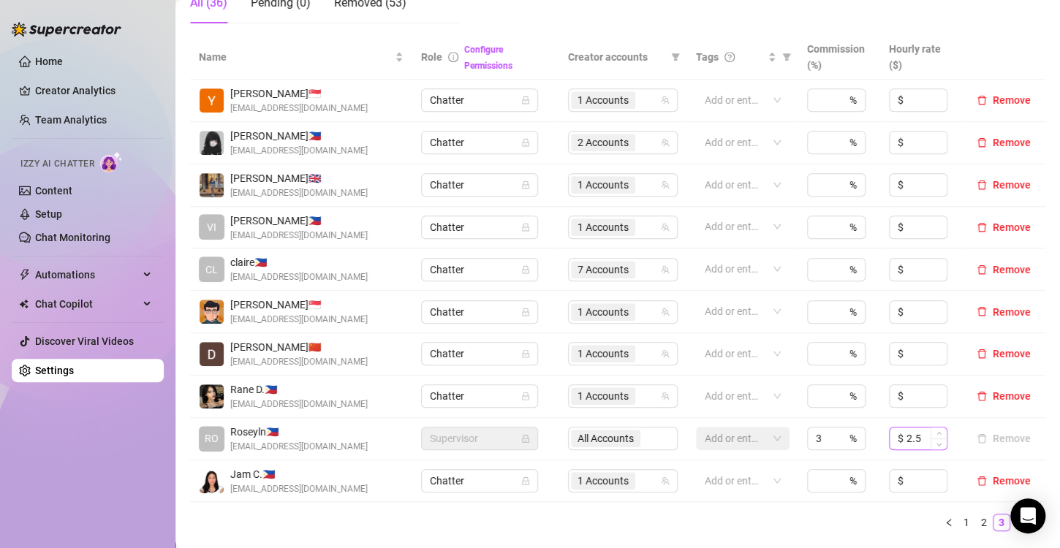
scroll to position [366, 0]
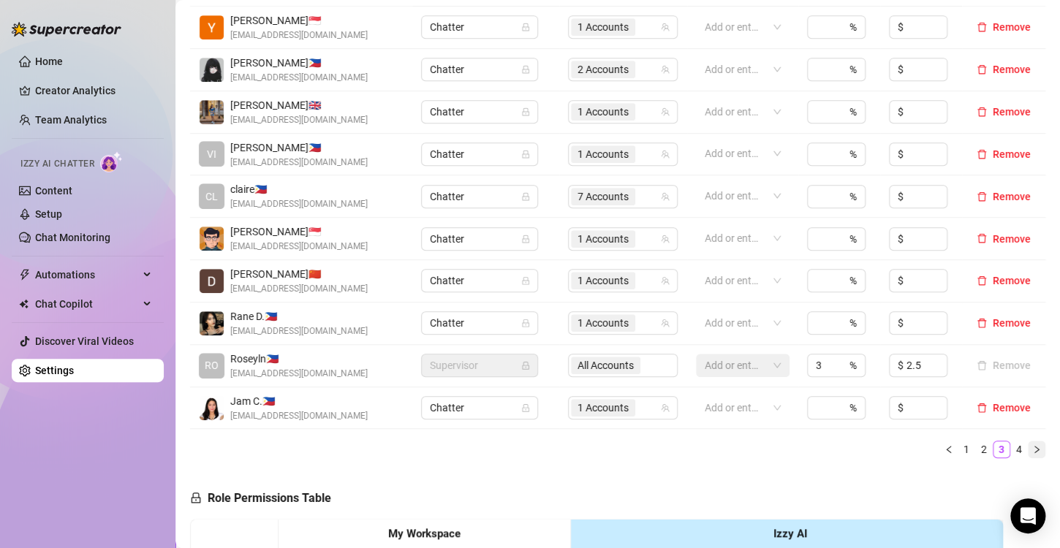
click at [1028, 453] on button "button" at bounding box center [1037, 450] width 18 height 18
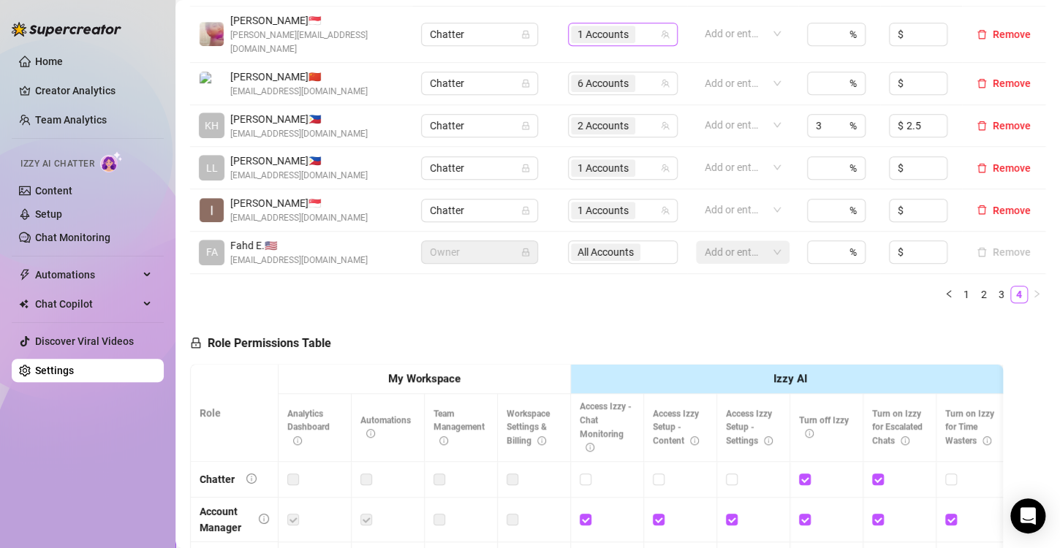
click at [600, 31] on span "1 Accounts" at bounding box center [603, 34] width 51 height 16
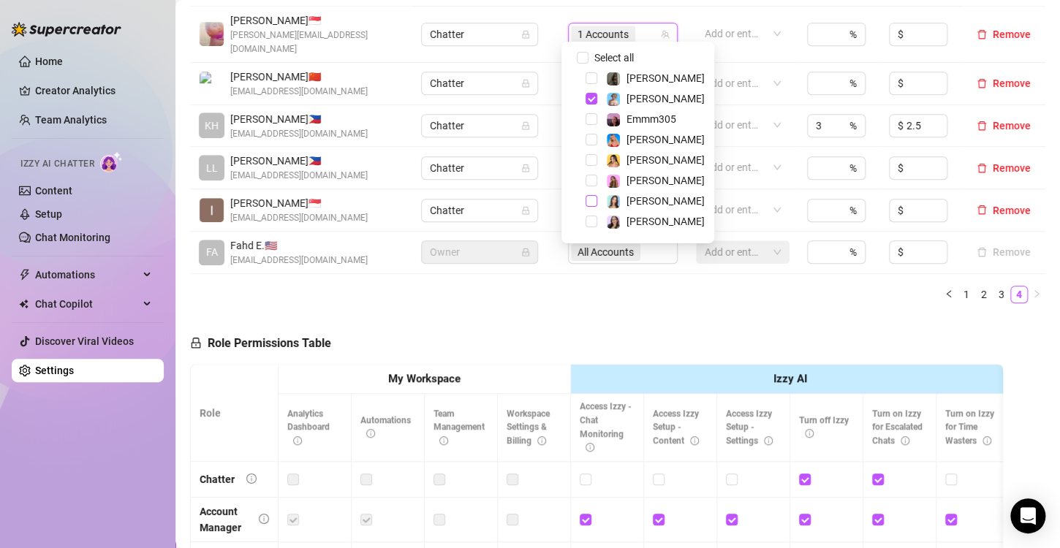
click at [589, 204] on span "Select tree node" at bounding box center [592, 201] width 12 height 12
click at [622, 315] on div "Role Permissions Table Role My Workspace Izzy AI OnlyFans Side Menu OnlyFans Ch…" at bounding box center [596, 522] width 813 height 415
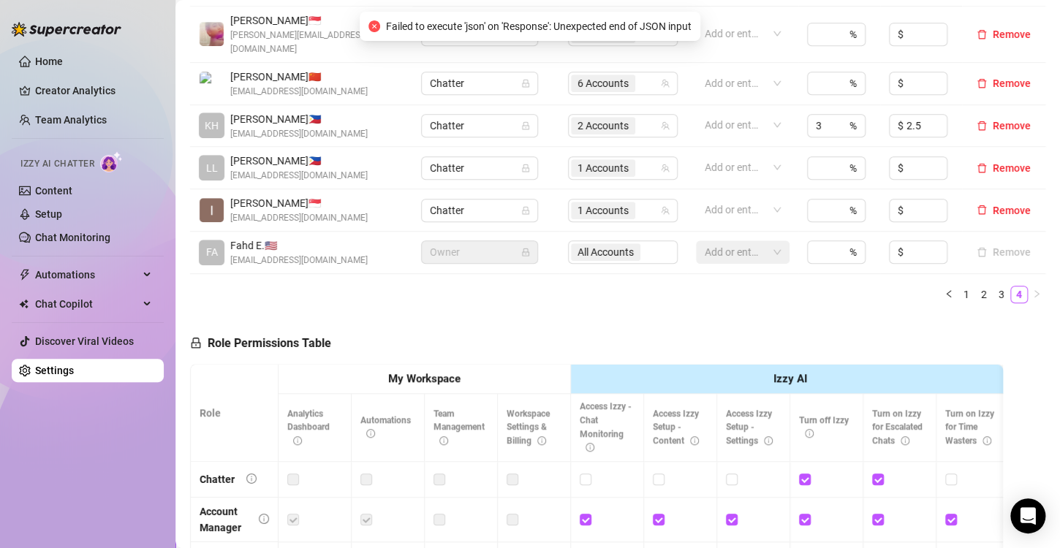
click at [596, 31] on span "Failed to execute 'json' on 'Response': Unexpected end of JSON input" at bounding box center [539, 26] width 306 height 16
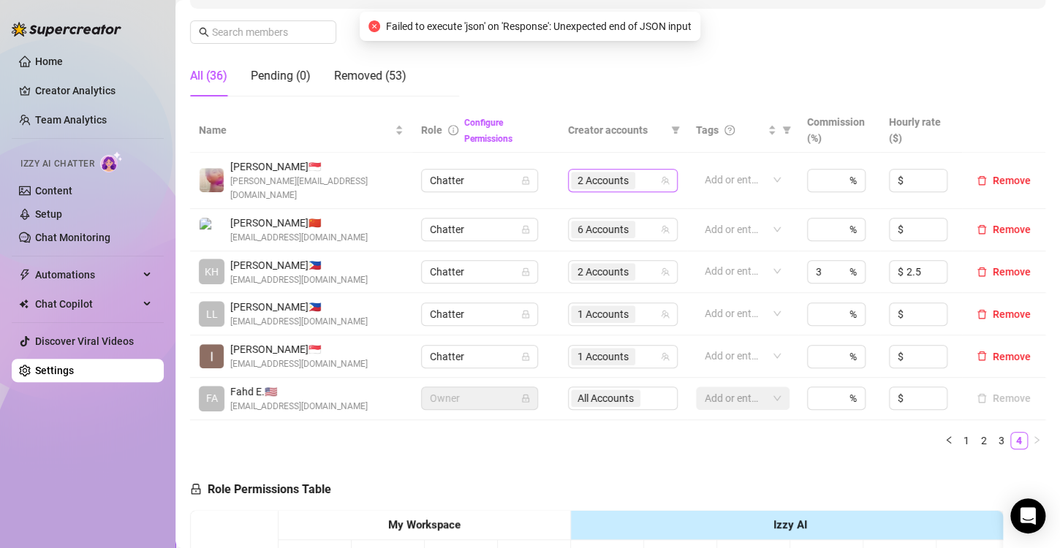
click at [597, 173] on span "2 Accounts" at bounding box center [603, 181] width 51 height 16
